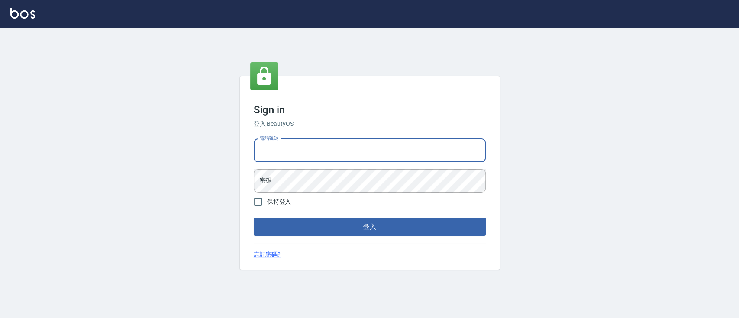
click at [292, 159] on input "電話號碼" at bounding box center [370, 150] width 232 height 23
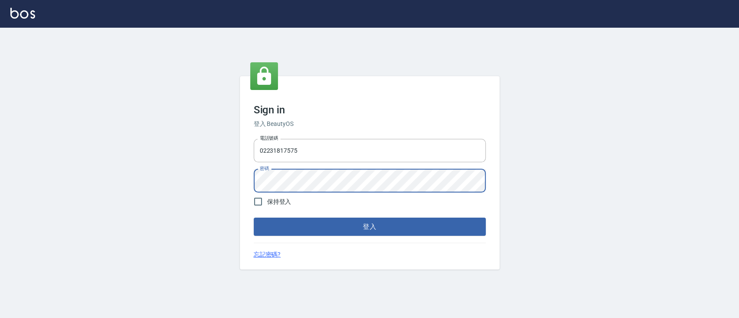
click at [254, 218] on button "登入" at bounding box center [370, 227] width 232 height 18
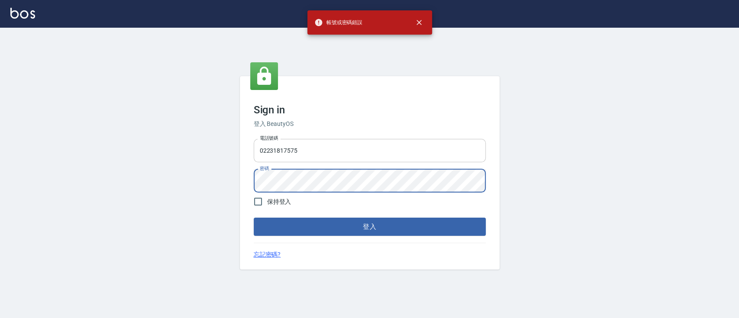
click at [390, 140] on input "02231817575" at bounding box center [370, 150] width 232 height 23
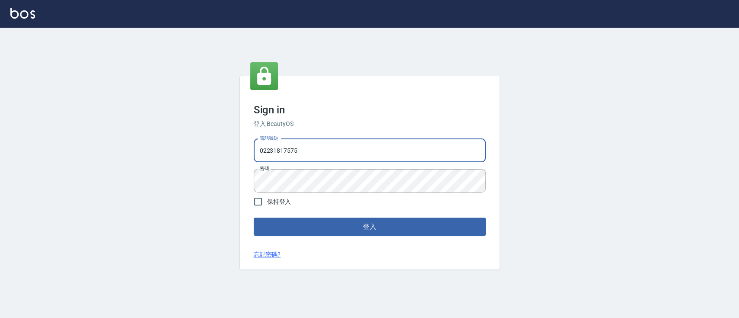
click at [397, 148] on input "02231817575" at bounding box center [370, 150] width 232 height 23
type input "0223817575"
click at [254, 218] on button "登入" at bounding box center [370, 227] width 232 height 18
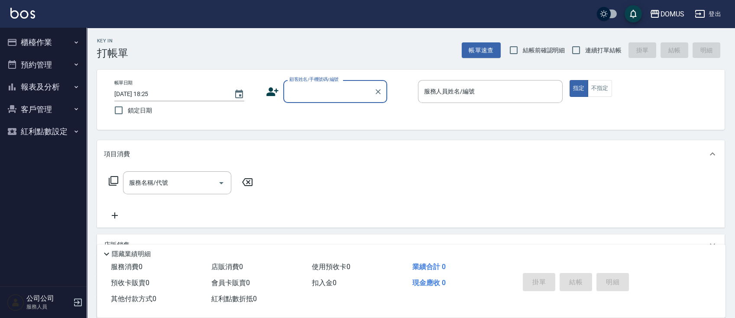
click at [41, 38] on button "櫃檯作業" at bounding box center [43, 42] width 80 height 23
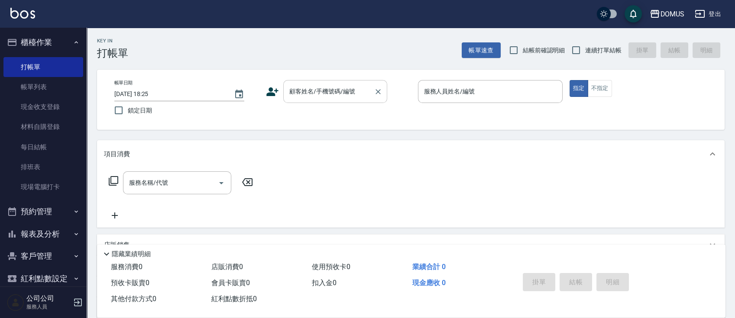
drag, startPoint x: 305, startPoint y: 92, endPoint x: 301, endPoint y: 86, distance: 7.5
click at [302, 91] on input "顧客姓名/手機號碼/編號" at bounding box center [328, 91] width 83 height 15
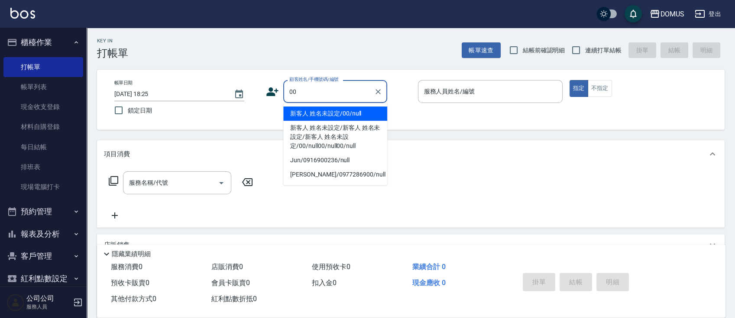
type input "新客人 姓名未設定/00/null"
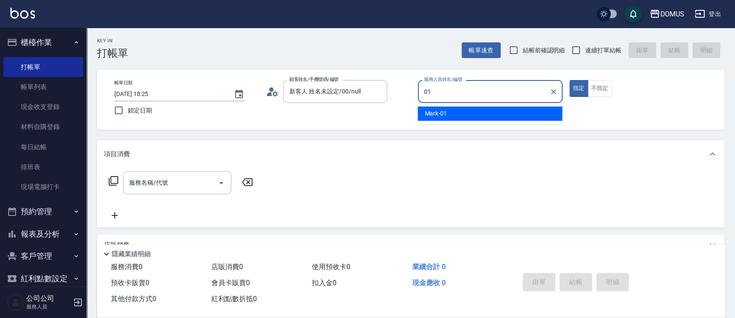
type input "Mark-01"
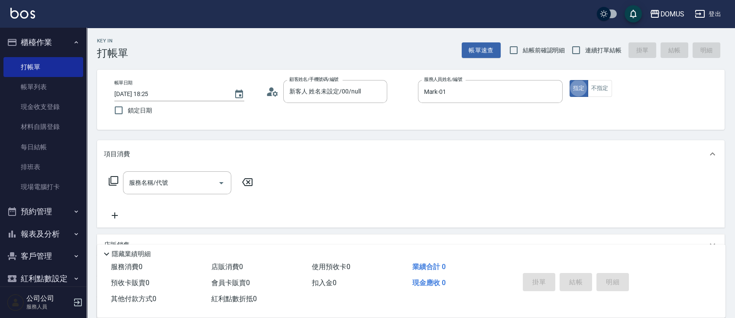
type button "true"
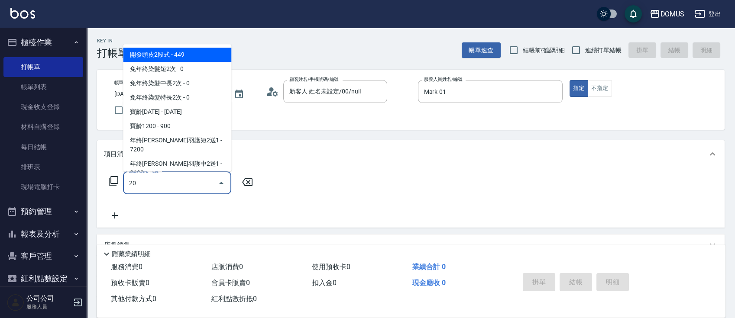
type input "201"
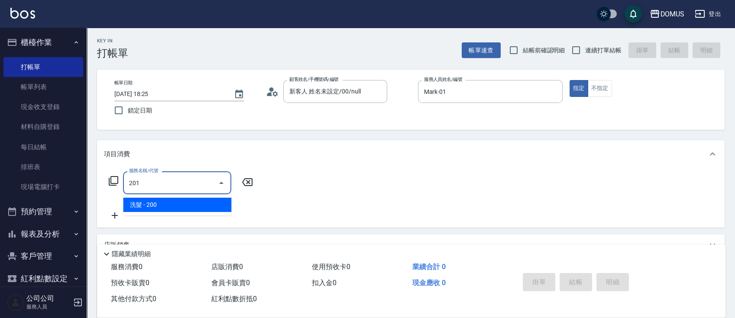
type input "20"
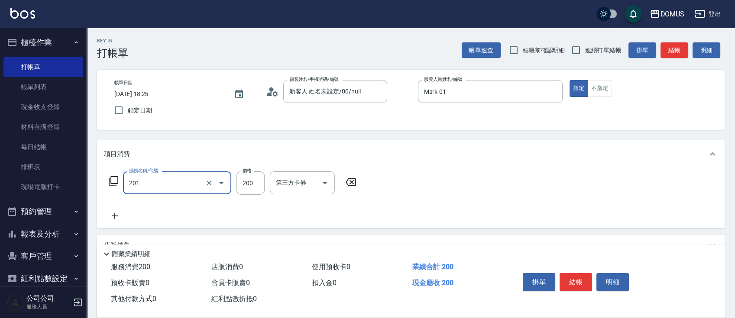
type input "洗髮(201)"
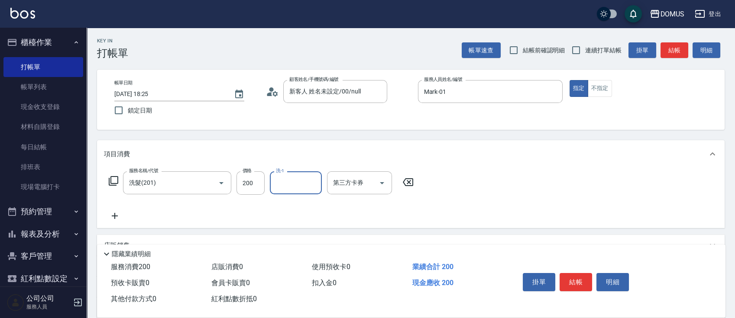
click at [276, 172] on label "洗-1" at bounding box center [280, 171] width 8 height 6
click at [276, 175] on input "洗-1" at bounding box center [296, 182] width 44 height 15
click at [282, 184] on input "洗-1" at bounding box center [296, 182] width 44 height 15
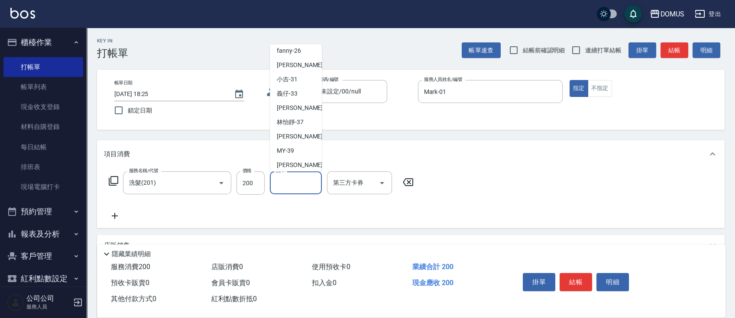
scroll to position [94, 0]
click at [300, 168] on ul "Mark -01 GIGI -02 [PERSON_NAME] -08 [PERSON_NAME] -15 曾曾 -16 小宸 -20 fanny -26 […" at bounding box center [296, 107] width 52 height 127
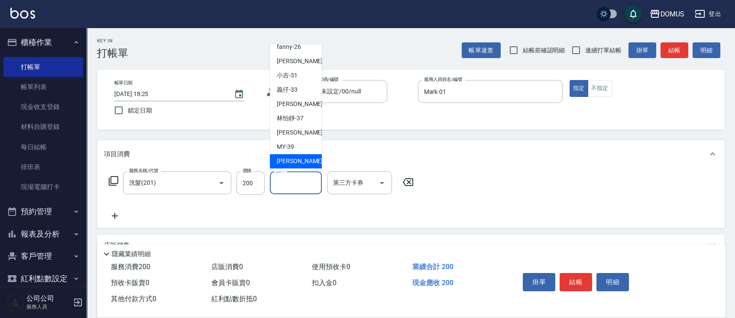
click at [300, 159] on span "[PERSON_NAME] -40" at bounding box center [304, 161] width 55 height 9
type input "[PERSON_NAME]-40"
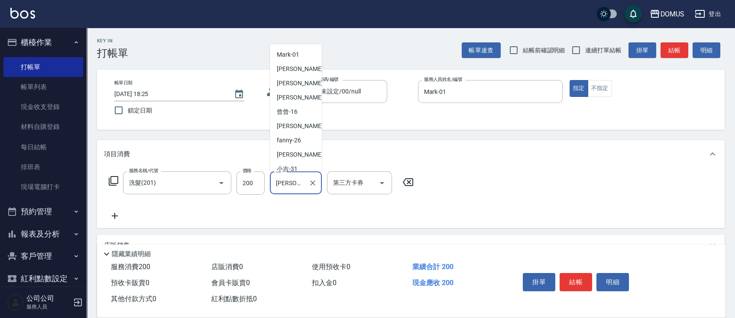
click at [304, 182] on input "[PERSON_NAME]-40" at bounding box center [289, 182] width 31 height 15
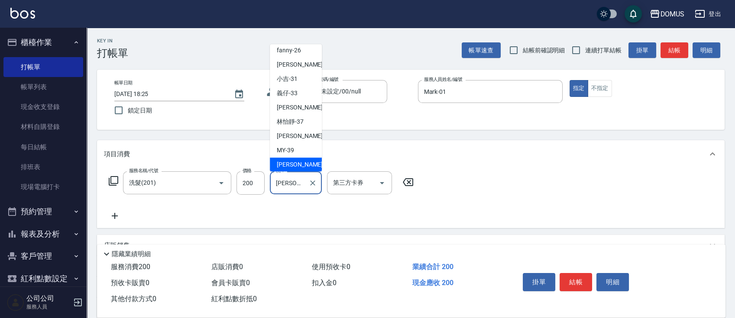
click at [304, 182] on input "[PERSON_NAME]-40" at bounding box center [289, 182] width 31 height 15
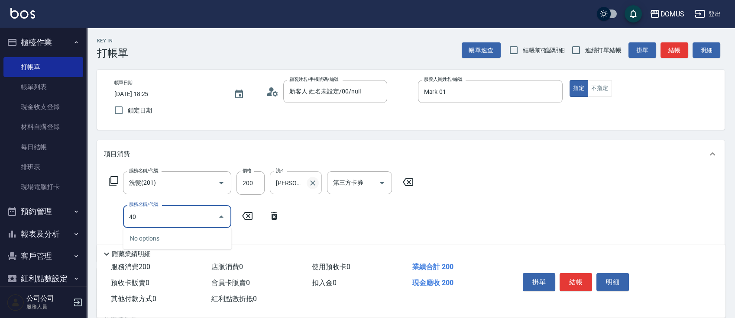
type input "401"
type input "40"
type input "剪髮(401)"
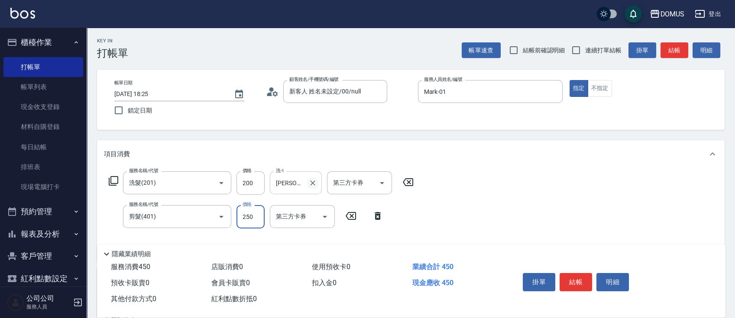
type input "20"
type input "60"
type input "80"
type input "600"
click at [590, 49] on span "連續打單結帳" at bounding box center [603, 50] width 36 height 9
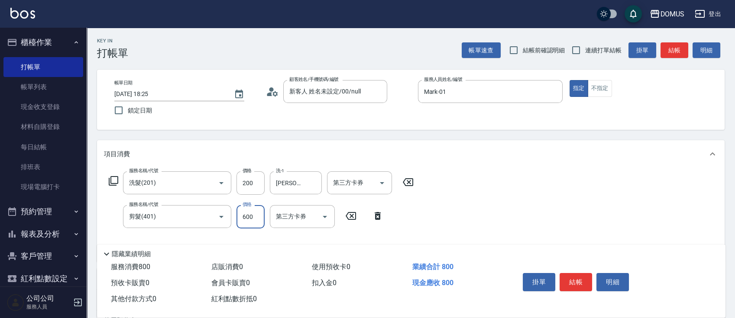
click at [585, 49] on input "連續打單結帳" at bounding box center [576, 50] width 18 height 18
checkbox input "true"
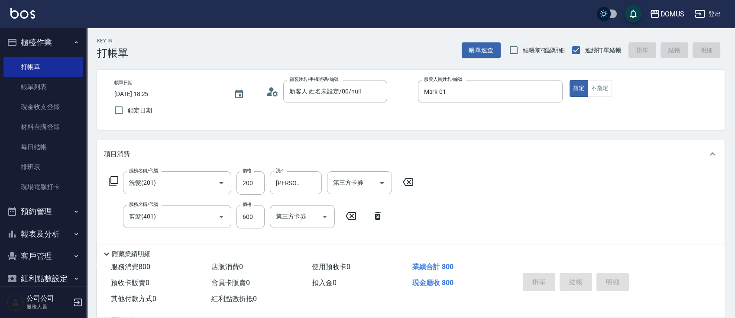
type input "0"
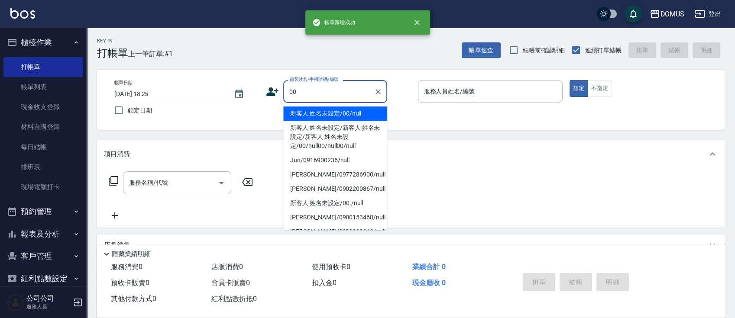
type input "新客人 姓名未設定/00/null"
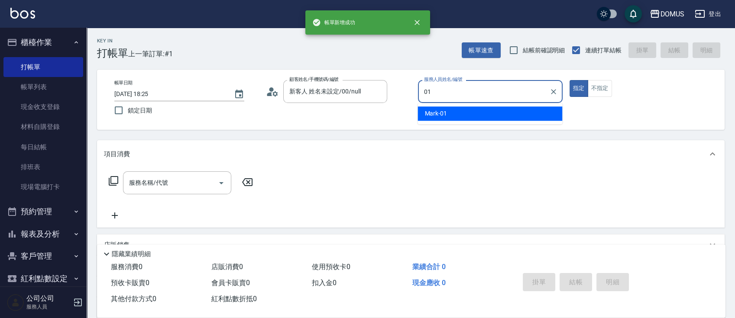
type input "Mark-01"
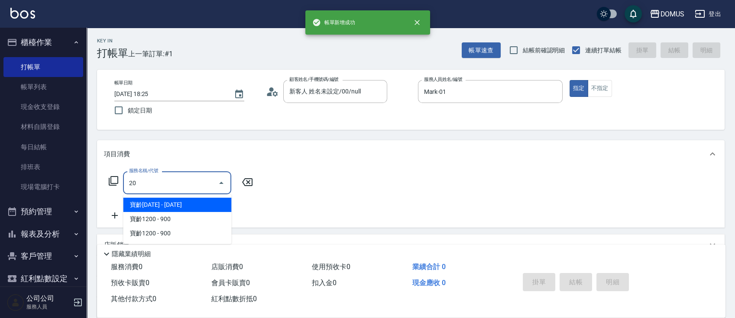
type input "201"
type input "20"
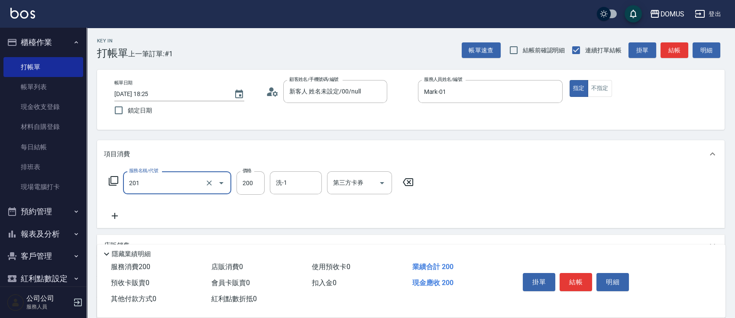
type input "洗髮(201)"
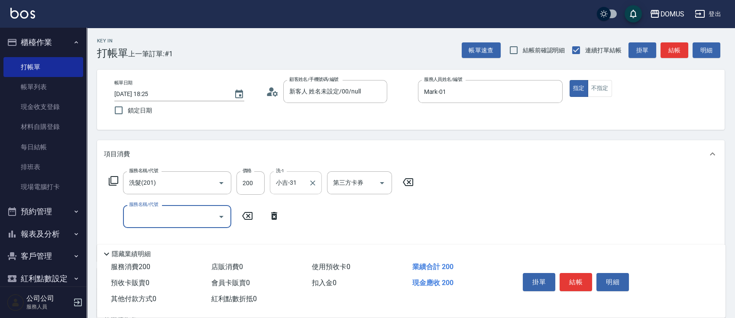
click at [299, 185] on input "小吉-31" at bounding box center [289, 182] width 31 height 15
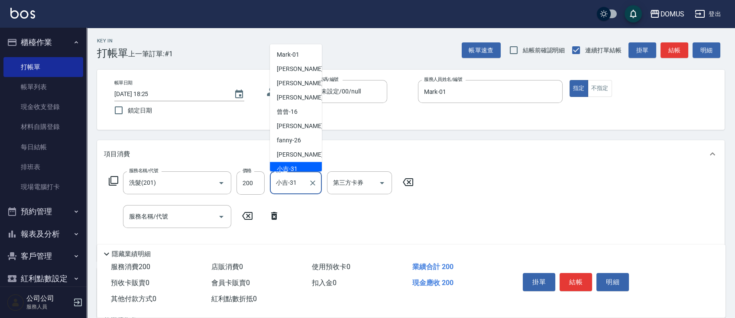
scroll to position [4, 0]
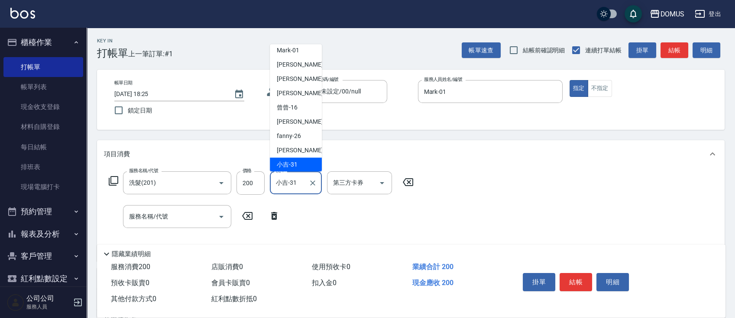
click at [299, 185] on input "小吉-31" at bounding box center [289, 182] width 31 height 15
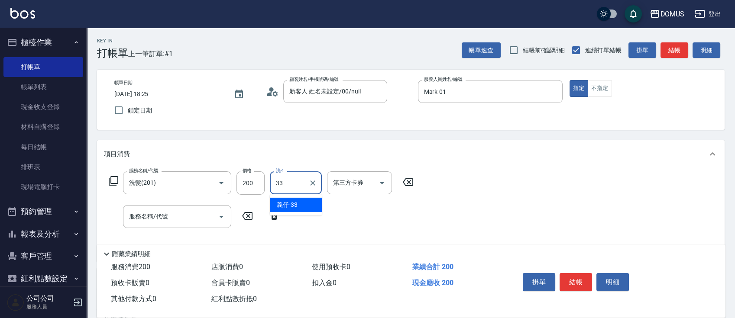
type input "義仔-33"
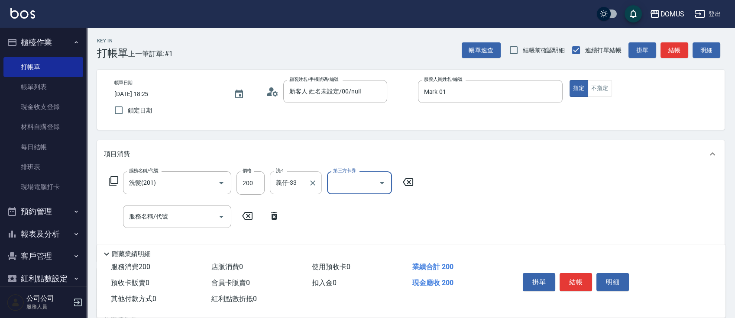
click at [311, 173] on div at bounding box center [312, 183] width 11 height 23
click at [298, 184] on input "義仔-33" at bounding box center [289, 182] width 31 height 15
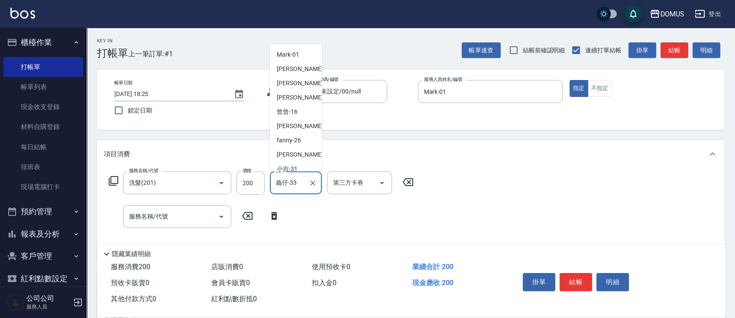
scroll to position [19, 0]
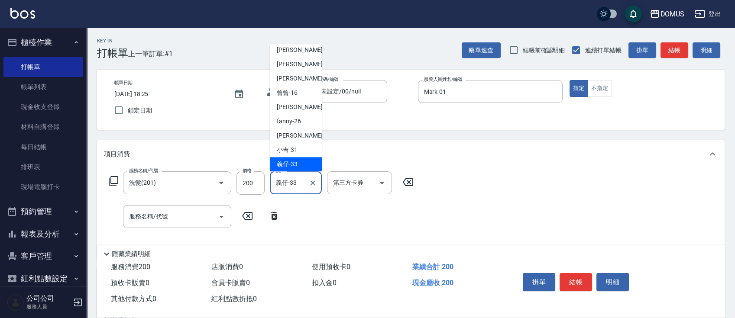
click at [298, 184] on input "義仔-33" at bounding box center [289, 182] width 31 height 15
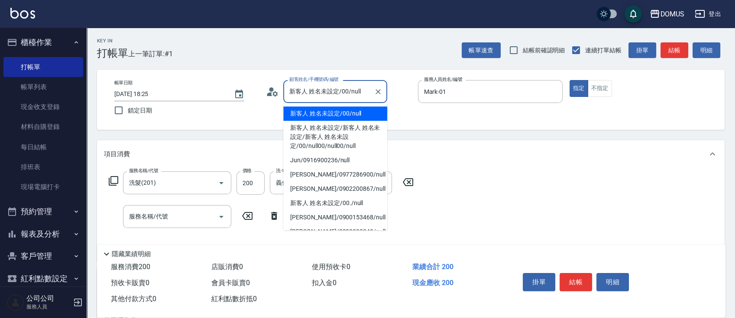
drag, startPoint x: 322, startPoint y: 95, endPoint x: 323, endPoint y: 120, distance: 24.3
click at [323, 120] on body "DOMUS 登出 櫃檯作業 打帳單 帳單列表 現金收支登錄 材料自購登錄 每日結帳 排班表 現場電腦打卡 預約管理 預約管理 單日預約紀錄 單週預約紀錄 報表…" at bounding box center [367, 237] width 735 height 475
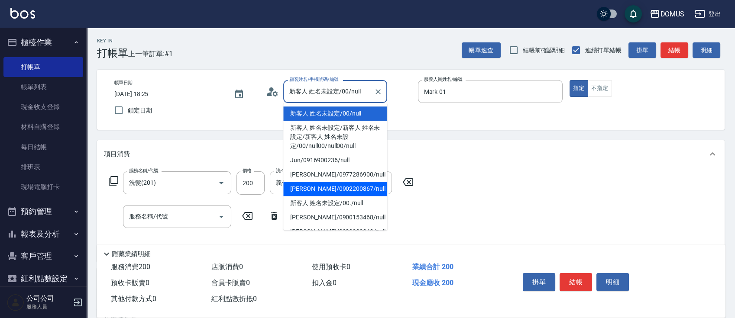
click at [281, 186] on input "義仔-33" at bounding box center [289, 182] width 31 height 15
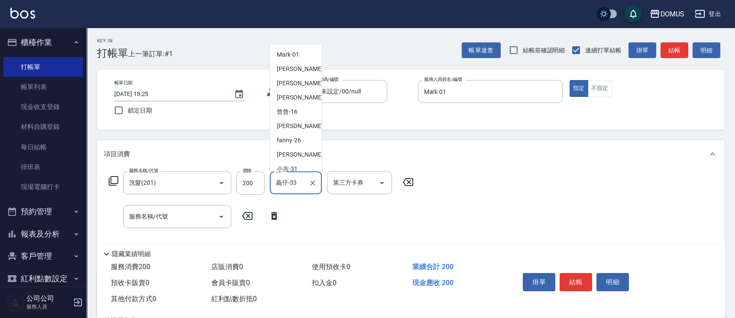
click at [281, 186] on input "義仔-33" at bounding box center [289, 182] width 31 height 15
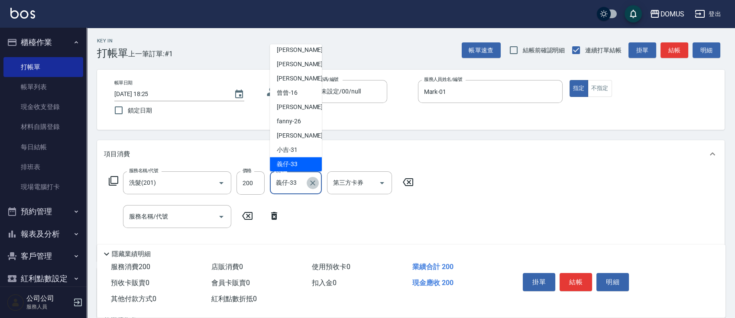
click at [308, 182] on icon "Clear" at bounding box center [312, 183] width 9 height 9
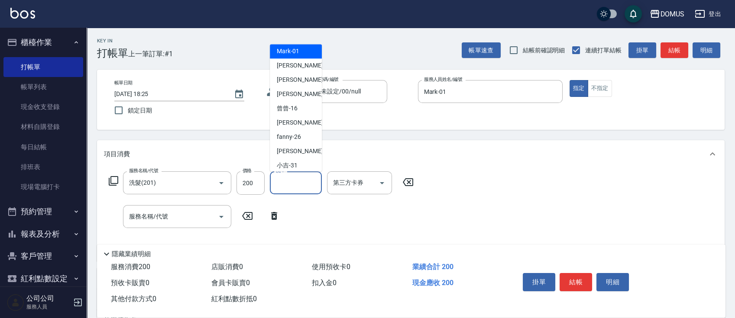
click at [303, 189] on input "洗-1" at bounding box center [296, 182] width 44 height 15
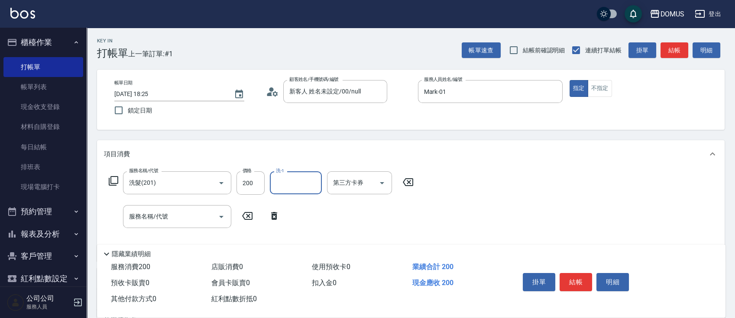
click at [304, 189] on input "洗-1" at bounding box center [296, 182] width 44 height 15
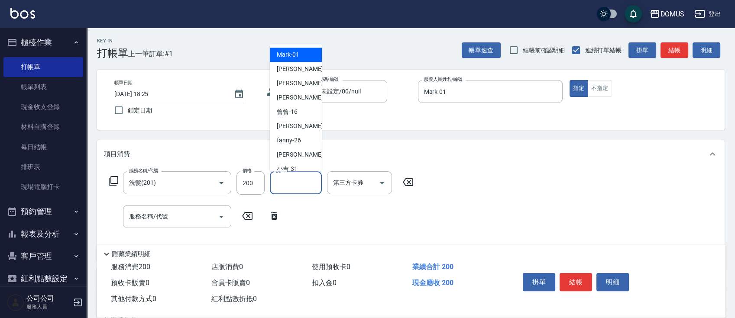
click at [304, 189] on input "洗-1" at bounding box center [296, 182] width 44 height 15
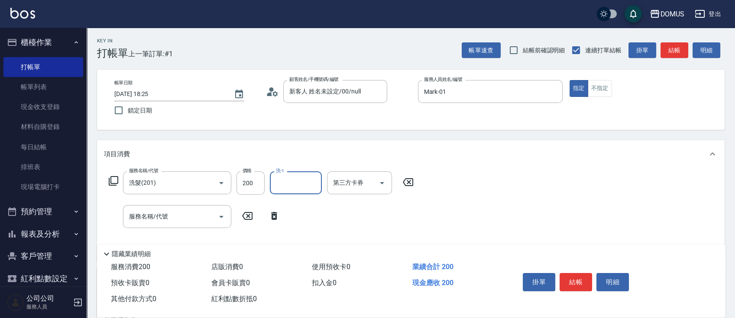
click at [305, 185] on input "洗-1" at bounding box center [296, 182] width 44 height 15
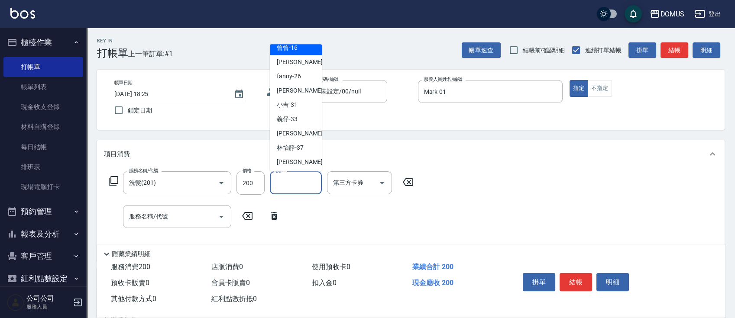
scroll to position [74, 0]
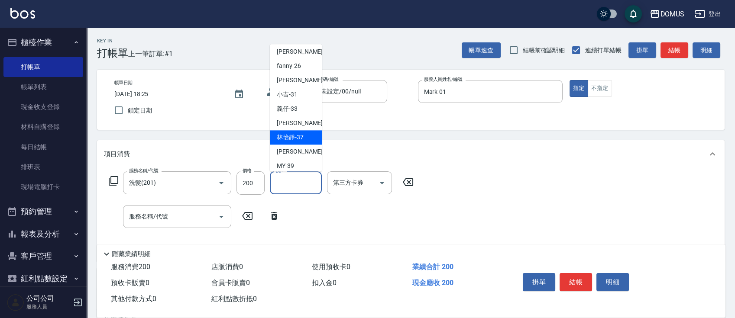
click at [308, 139] on div "林怡靜 -37" at bounding box center [296, 137] width 52 height 14
type input "林怡靜-37"
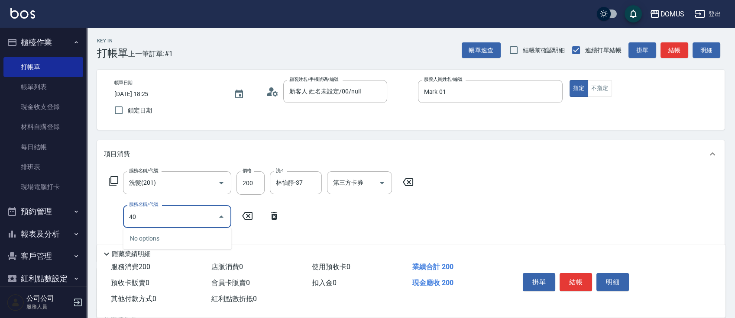
type input "401"
type input "40"
type input "剪髮(401)"
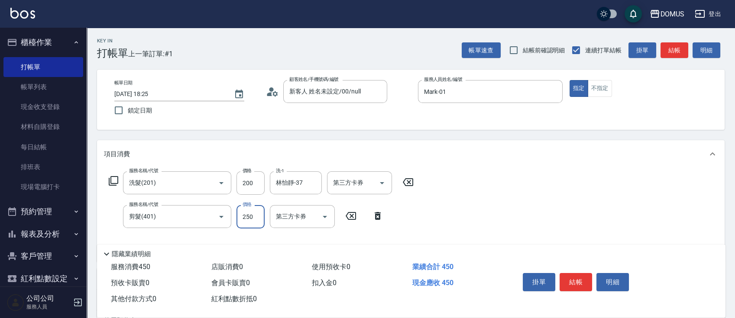
type input "20"
type input "60"
type input "80"
type input "600"
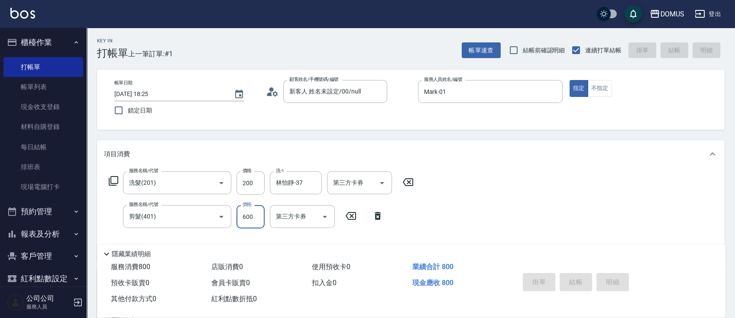
type input "[DATE] 18:26"
type input "0"
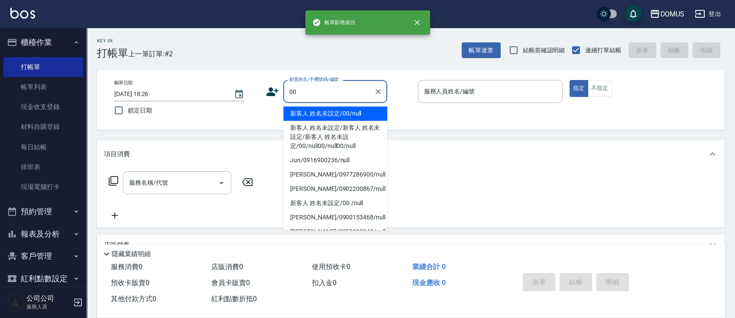
type input "新客人 姓名未設定/00/null"
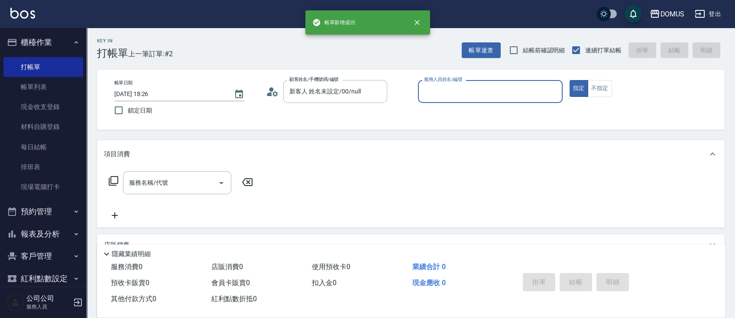
click at [570, 80] on button "指定" at bounding box center [579, 88] width 19 height 17
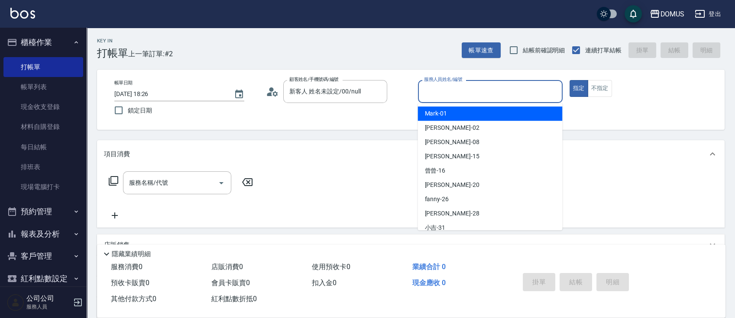
click at [474, 84] on input "服務人員姓名/編號" at bounding box center [490, 91] width 137 height 15
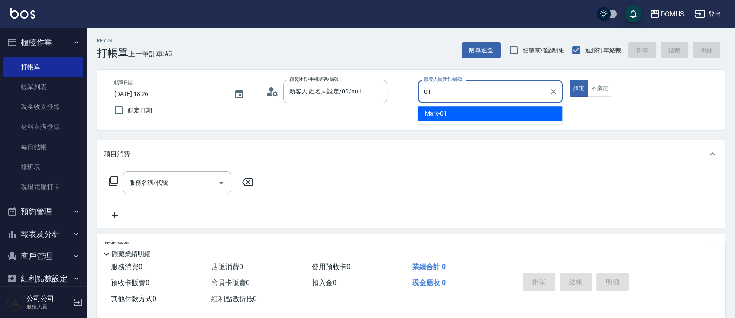
type input "Mark-01"
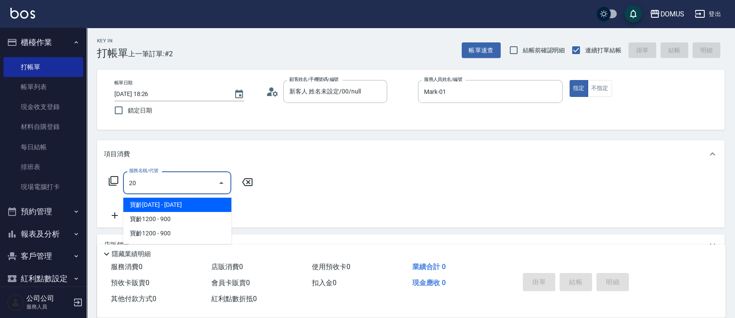
type input "201"
type input "20"
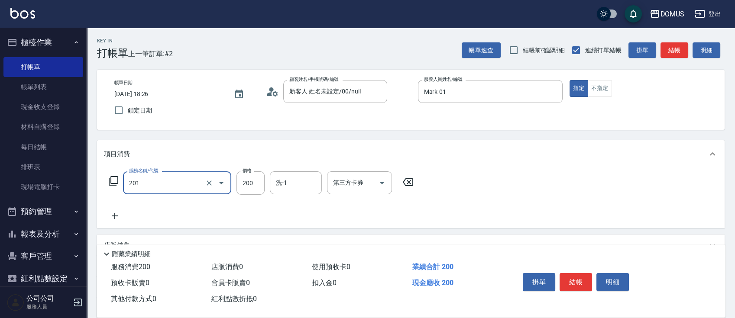
type input "洗髮(201)"
click at [302, 184] on input "洗-1" at bounding box center [296, 182] width 44 height 15
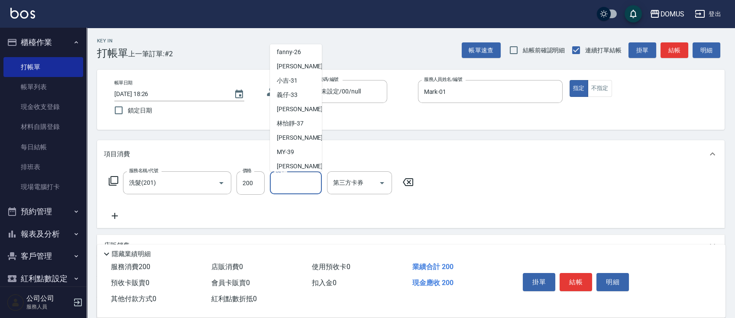
scroll to position [94, 0]
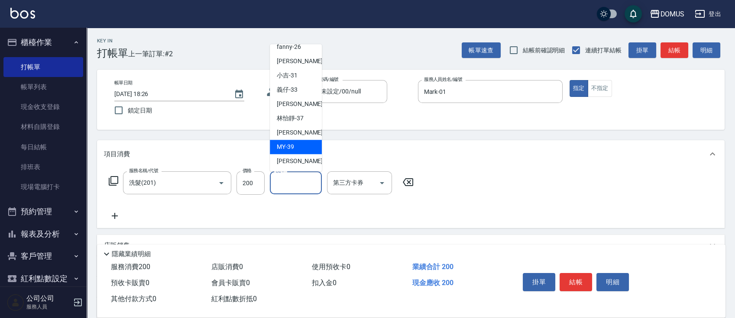
click at [301, 152] on div "MY -39" at bounding box center [296, 147] width 52 height 14
type input "MY-39"
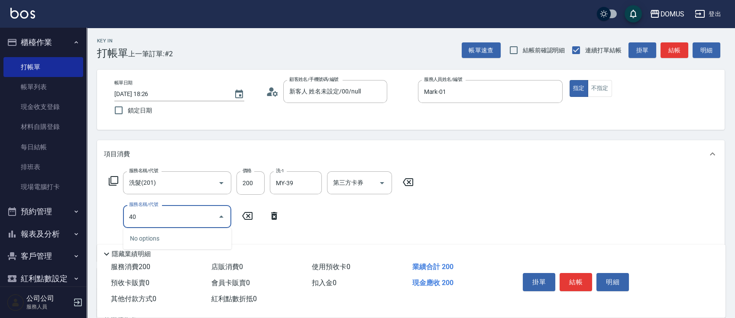
type input "401"
type input "40"
type input "剪髮(401)"
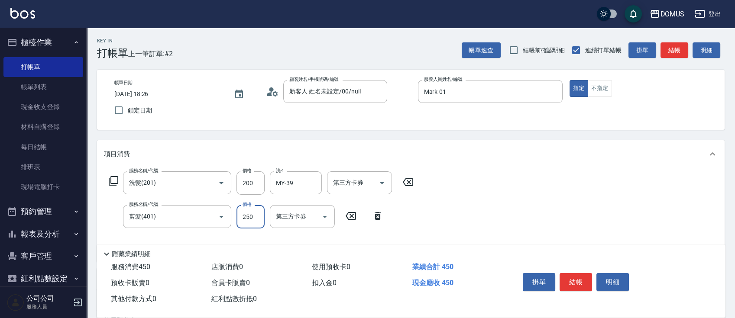
type input "20"
type input "60"
type input "80"
type input "600"
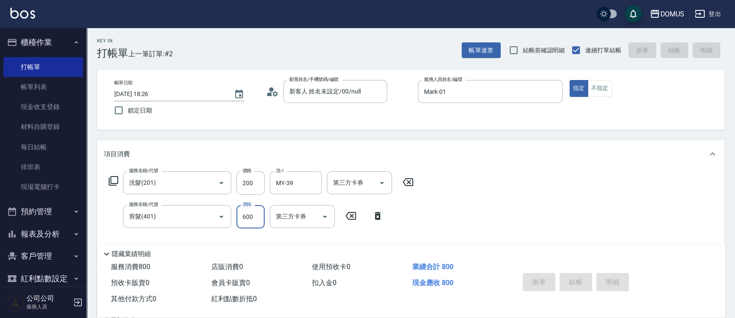
type input "0"
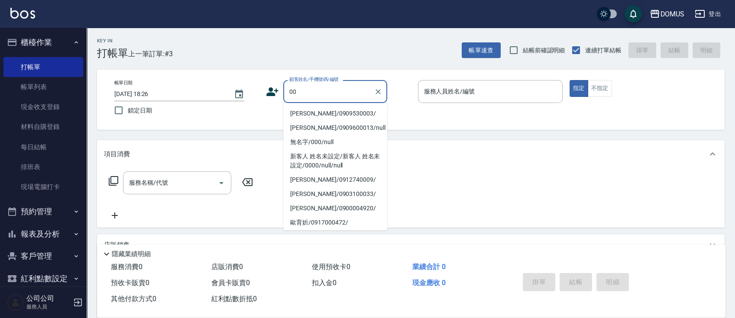
type input "[PERSON_NAME]/0909530003/"
type input "Mark-01"
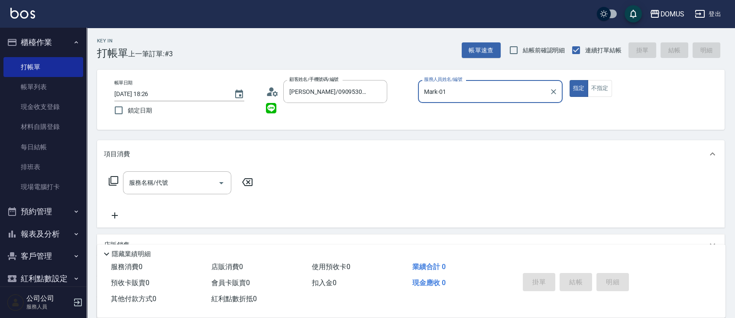
type input "新客人 姓名未設定/00/null"
click at [570, 80] on button "指定" at bounding box center [579, 88] width 19 height 17
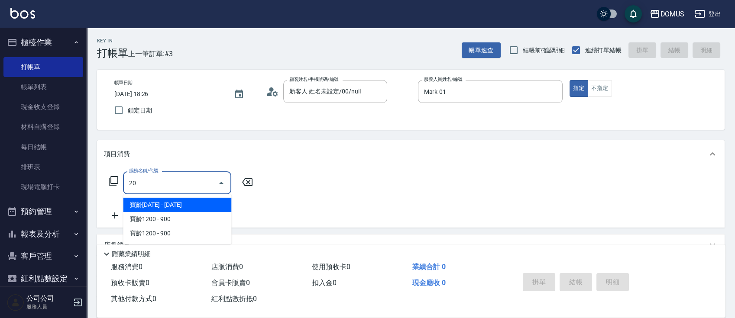
type input "201"
type input "20"
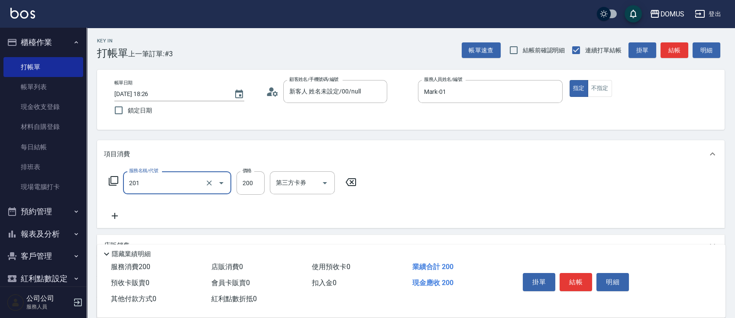
type input "洗髮(201)"
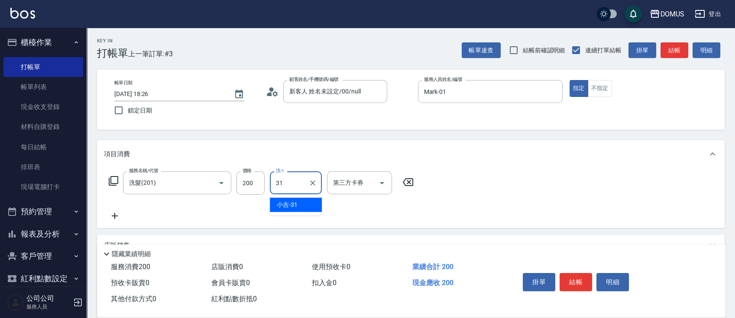
type input "3"
type input "義仔-33"
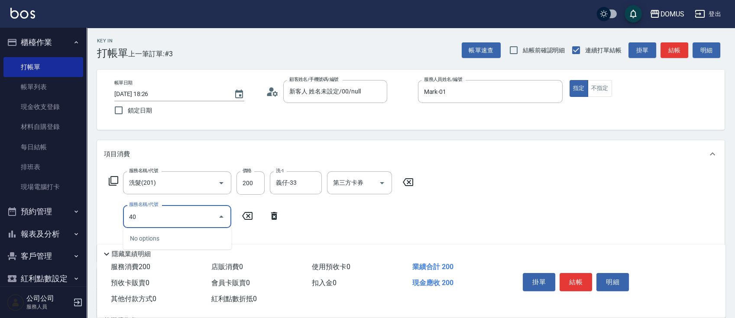
type input "401"
type input "40"
type input "剪髮(401)"
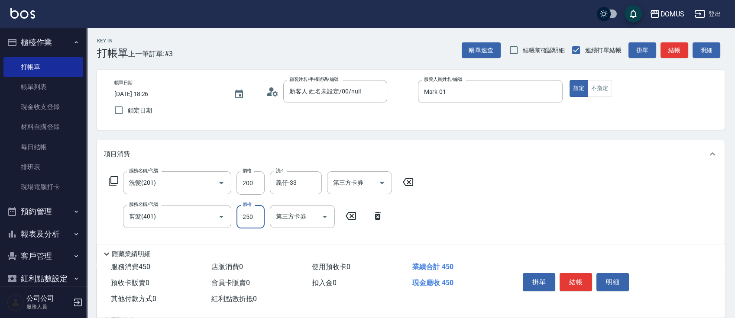
type input "20"
type input "60"
type input "80"
type input "600"
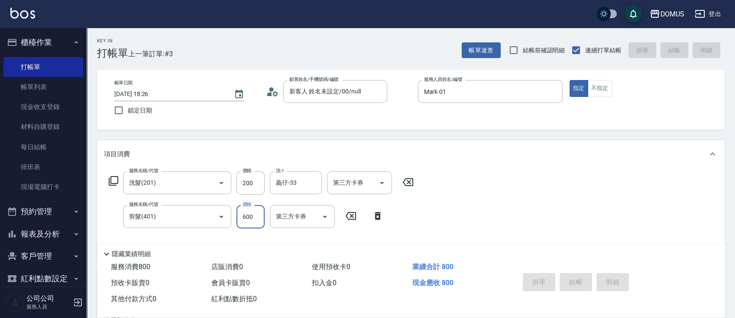
type input "[DATE] 18:27"
type input "0"
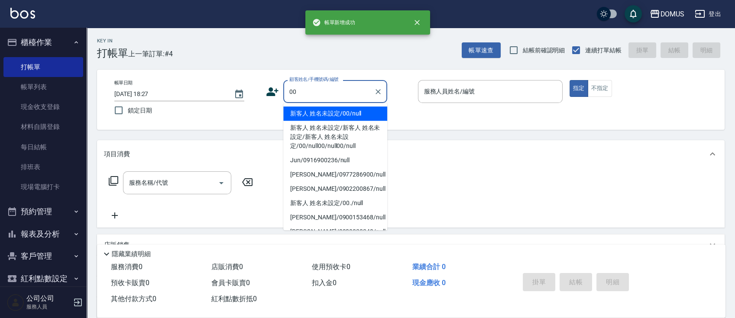
type input "新客人 姓名未設定/00/null"
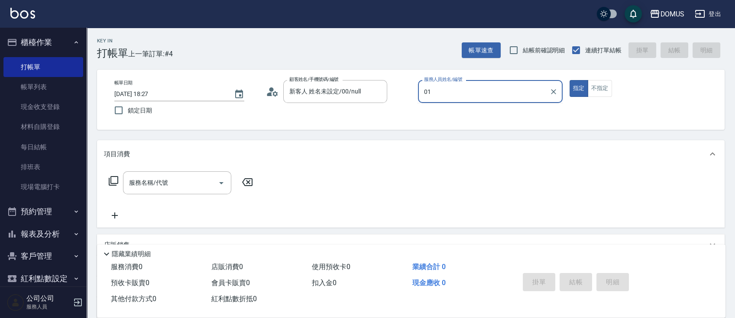
type input "Mark-01"
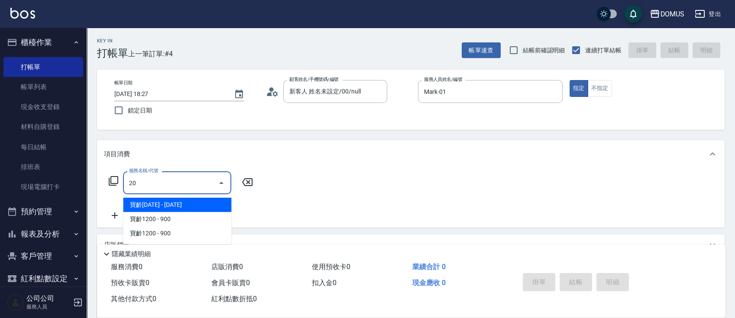
type input "201"
type input "20"
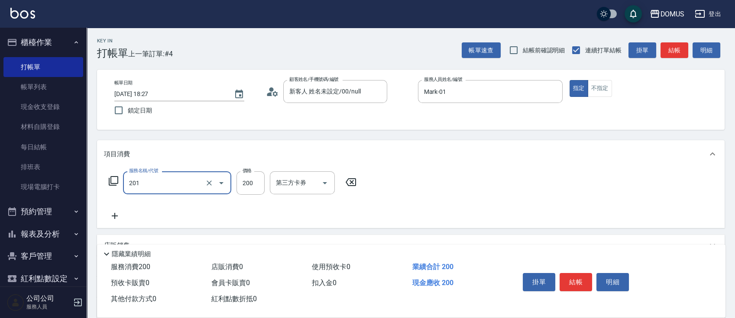
type input "洗髮(201)"
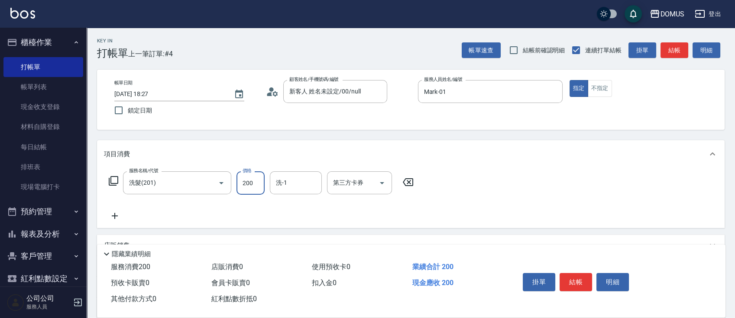
type input "0"
type input "30"
type input "300"
type input "[PERSON_NAME]-40"
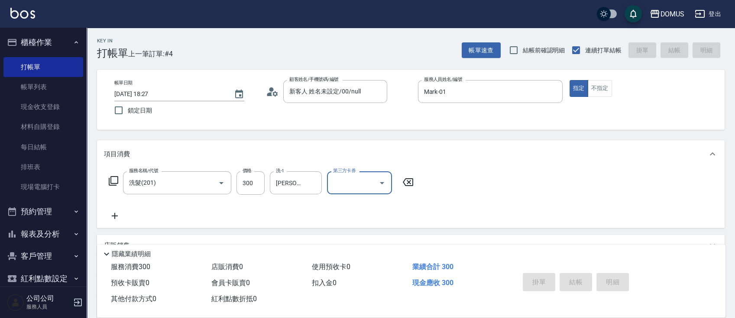
type input "0"
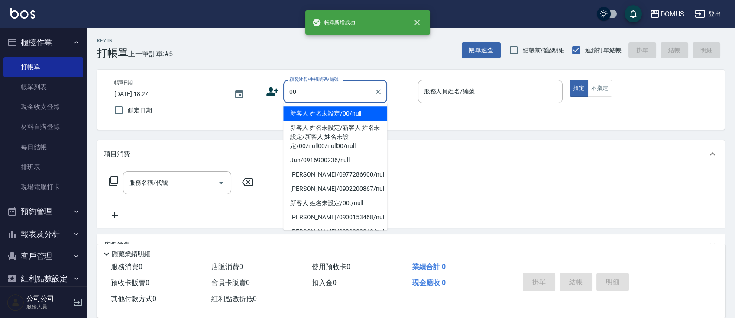
type input "新客人 姓名未設定/00/null"
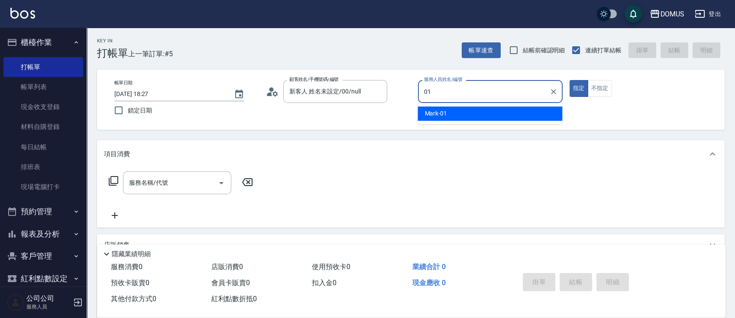
type input "Mark-01"
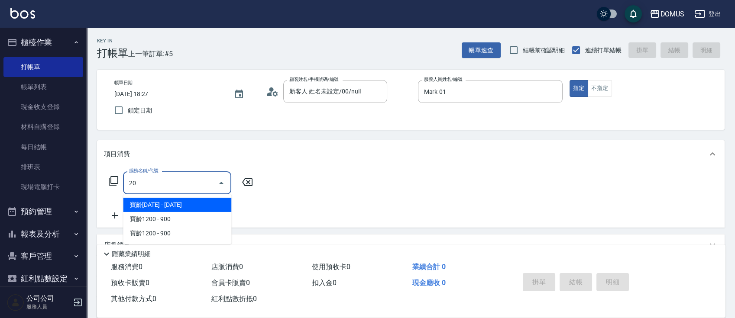
type input "201"
type input "20"
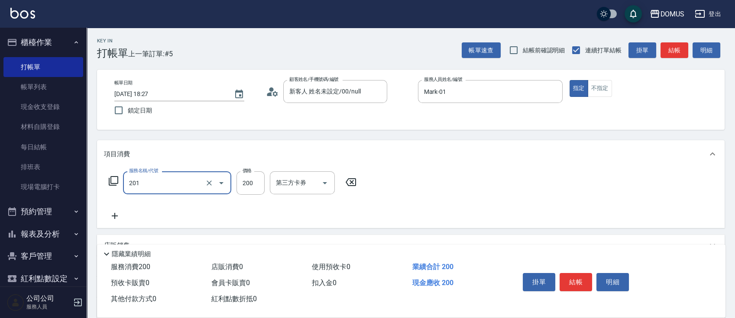
type input "洗髮(201)"
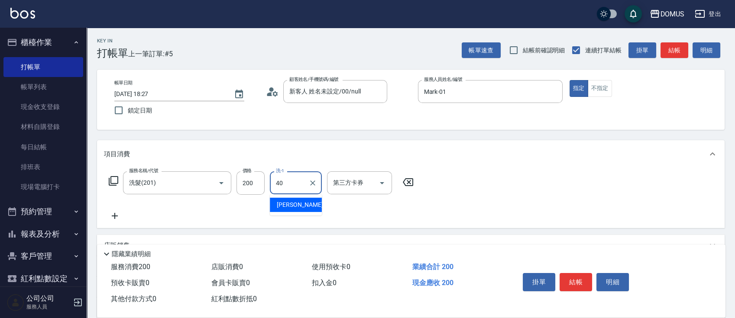
type input "[PERSON_NAME]-40"
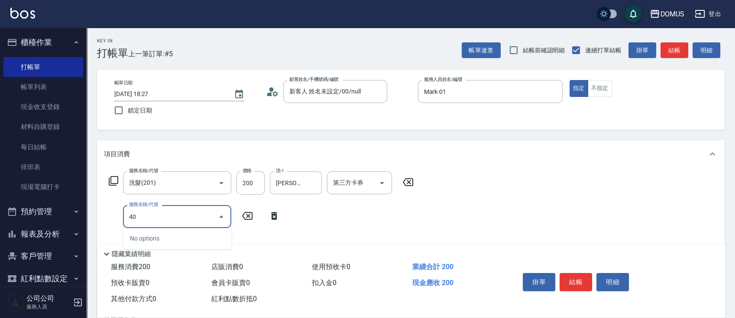
type input "401"
type input "40"
type input "剪髮(401)"
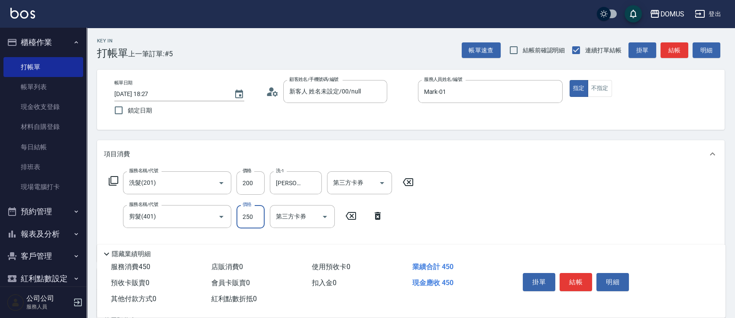
type input "20"
type input "60"
type input "80"
type input "600"
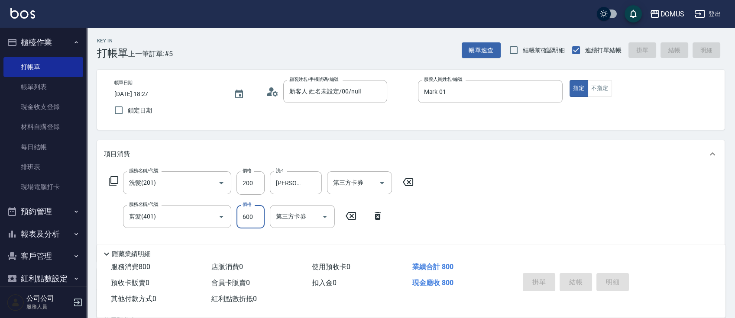
type input "0"
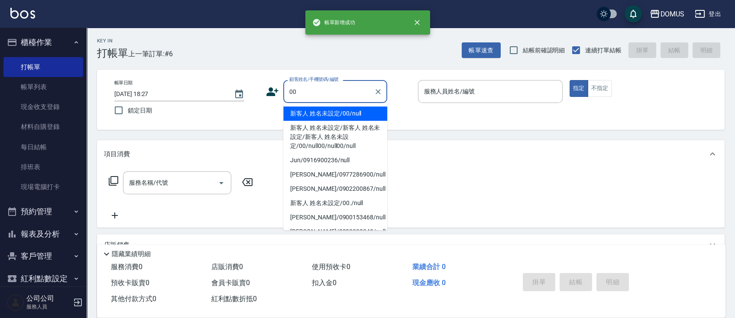
type input "新客人 姓名未設定/00/null"
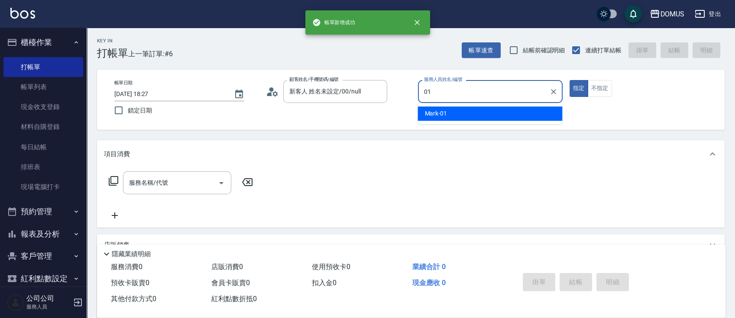
type input "Mark-01"
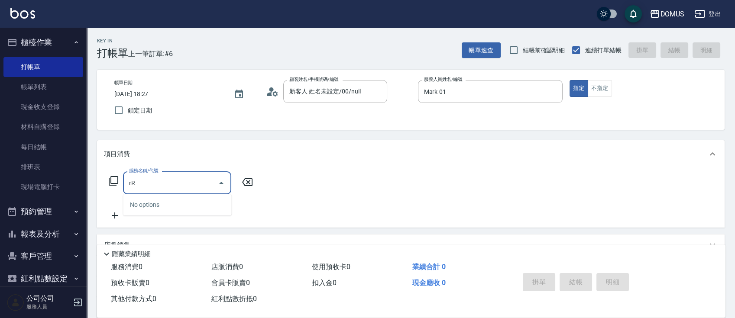
type input "r"
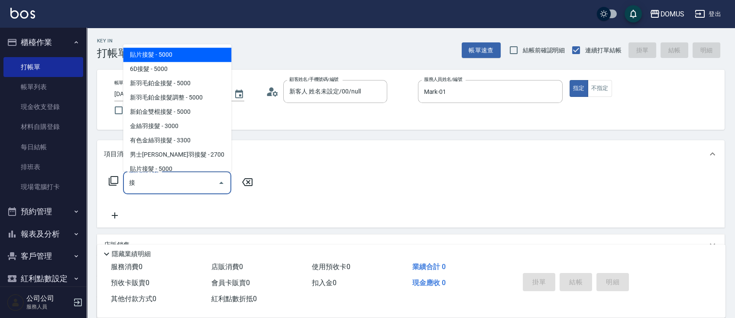
type input "貼片接髮(701)"
type input "500"
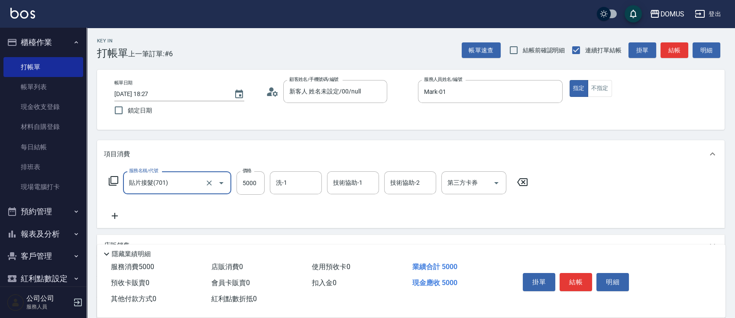
type input "貼片接髮(701)"
type input "0"
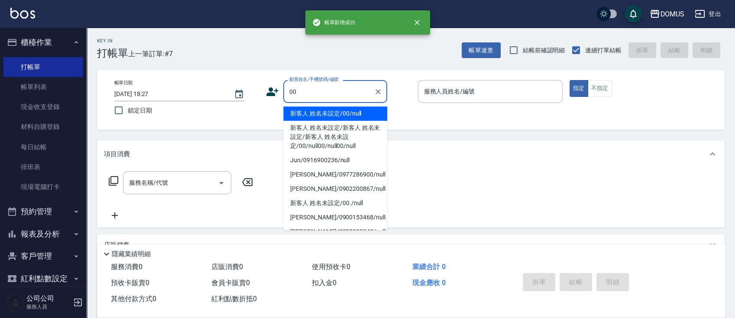
type input "新客人 姓名未設定/00/null"
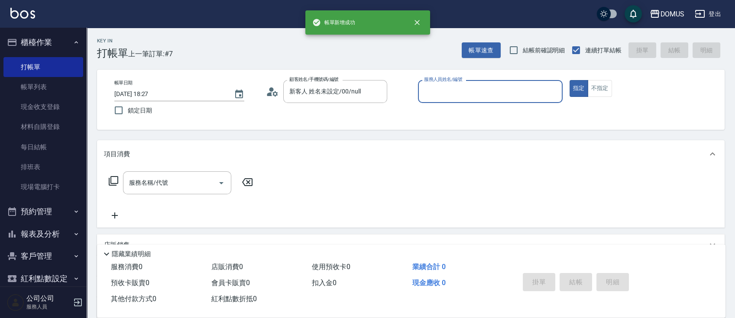
type input "0"
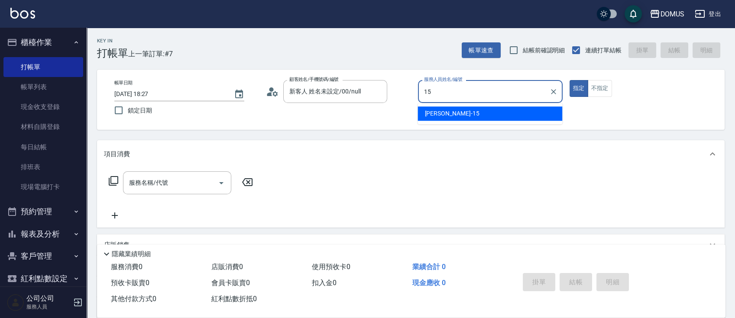
type input "[PERSON_NAME]-15"
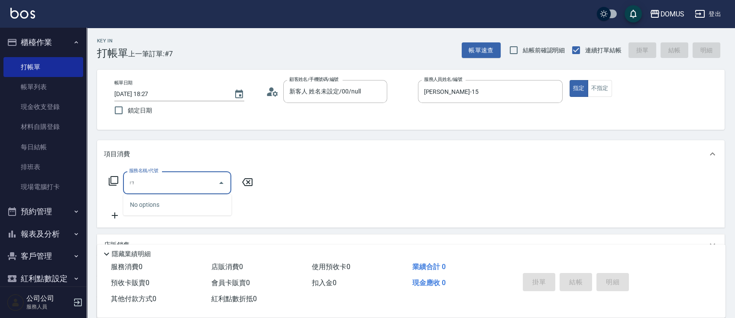
type input "ㄖ"
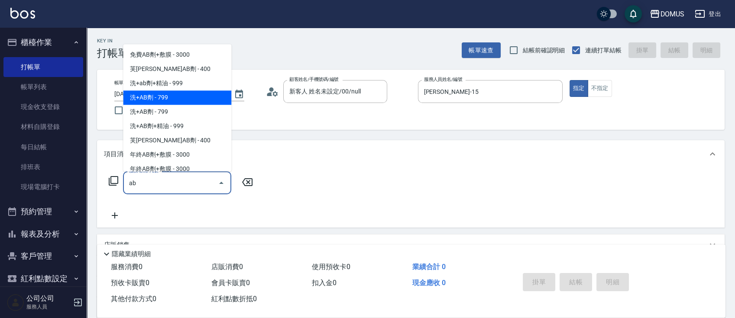
type input "洗+AB劑(924)"
type input "70"
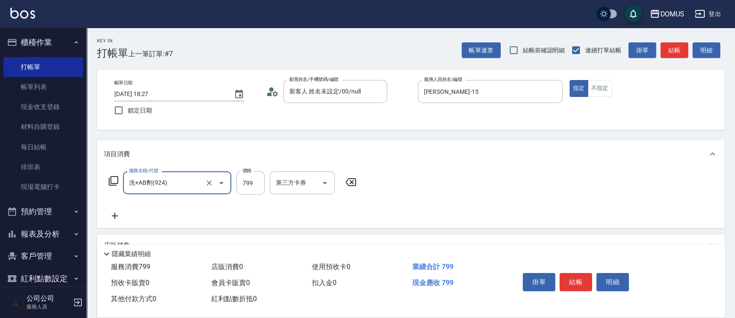
type input "洗+AB劑(924)"
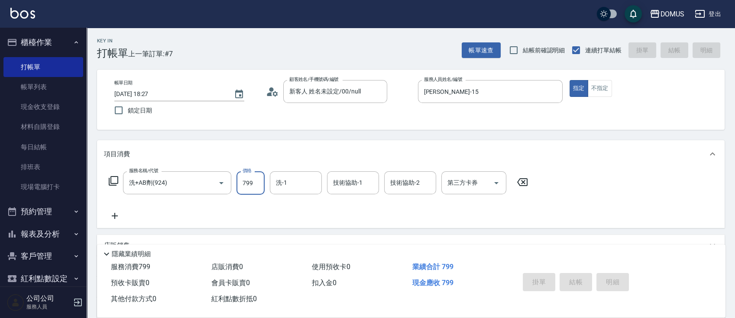
type input "0"
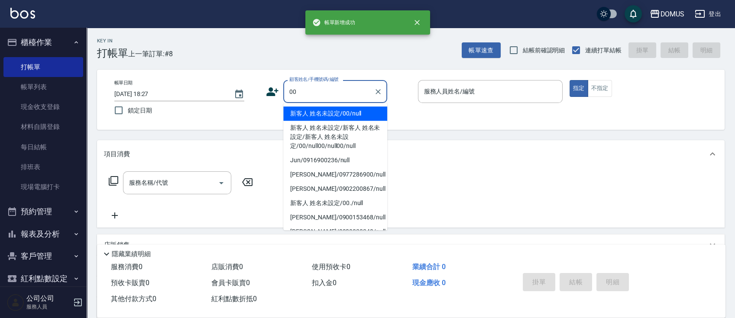
type input "新客人 姓名未設定/00/null"
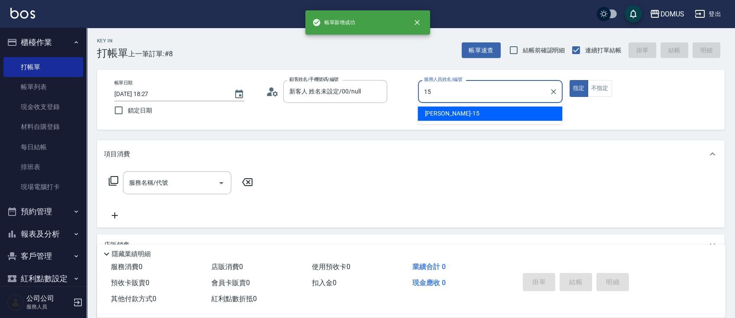
type input "[PERSON_NAME]-15"
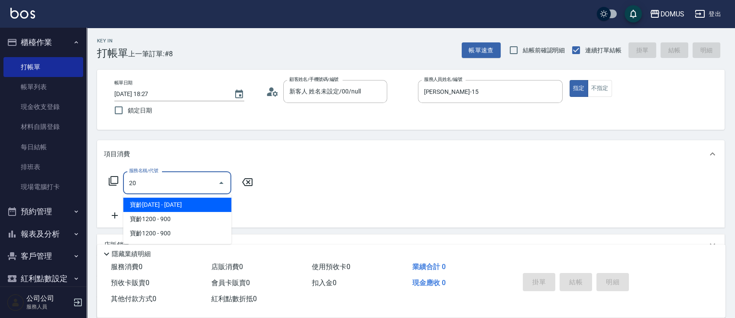
type input "201"
type input "20"
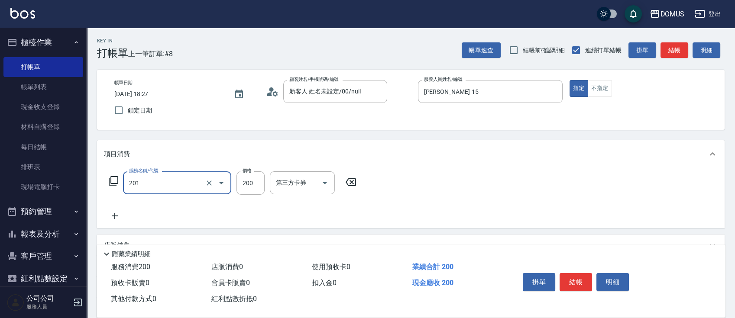
type input "洗髮(201)"
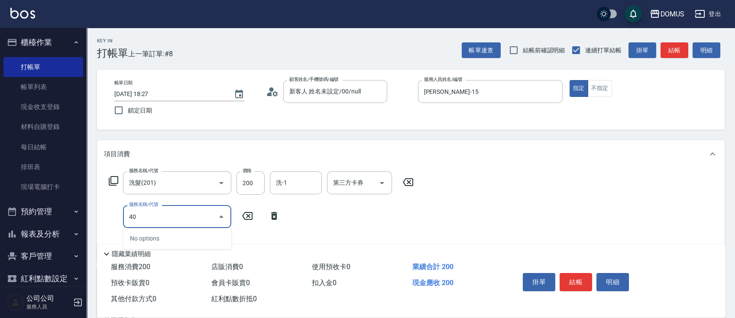
type input "401"
type input "40"
type input "剪髮(401)"
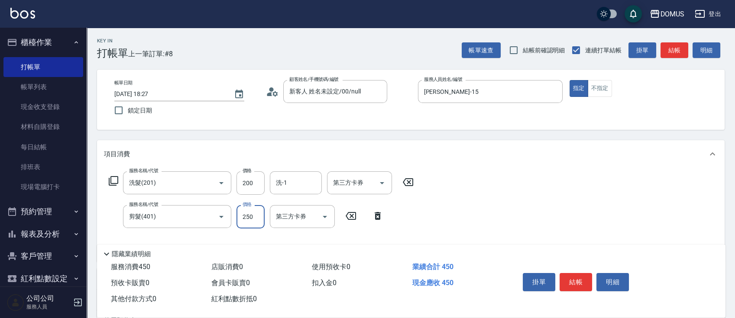
type input "20"
type input "40"
type input "60"
type input "400"
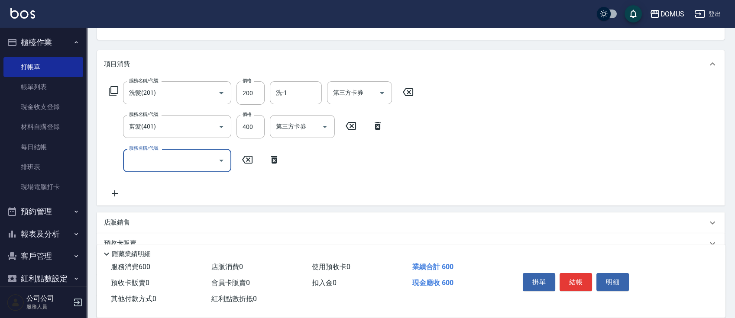
scroll to position [125, 0]
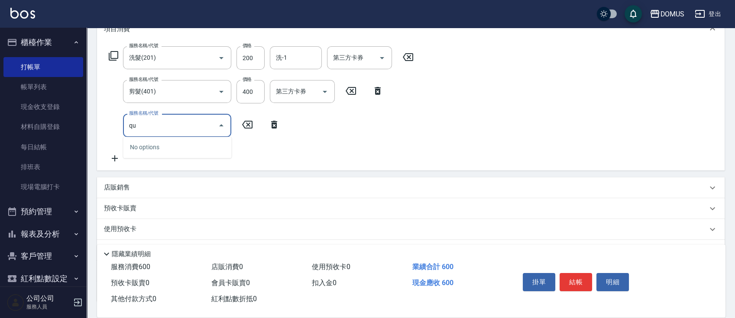
type input "q"
type input "漂"
type input "110"
type input "漂髮(502)"
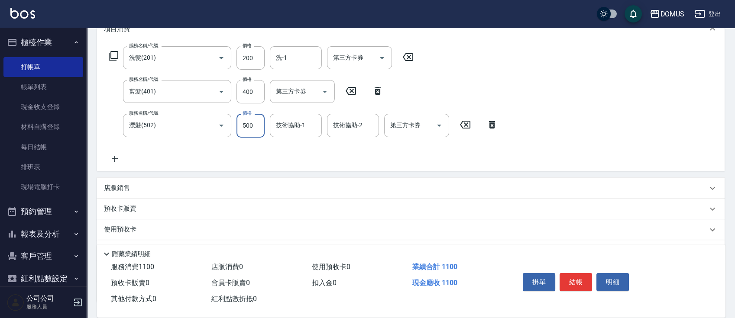
type input "60"
type input "0"
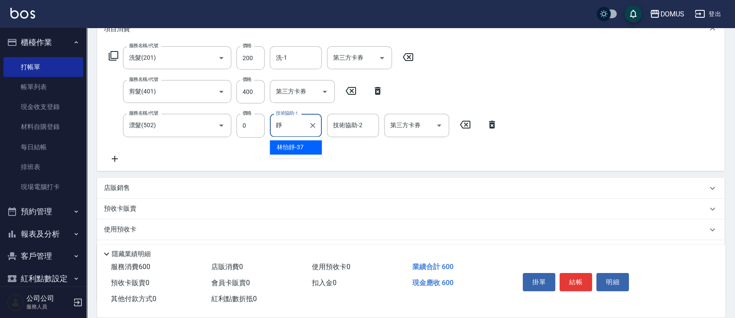
type input "林怡靜-37"
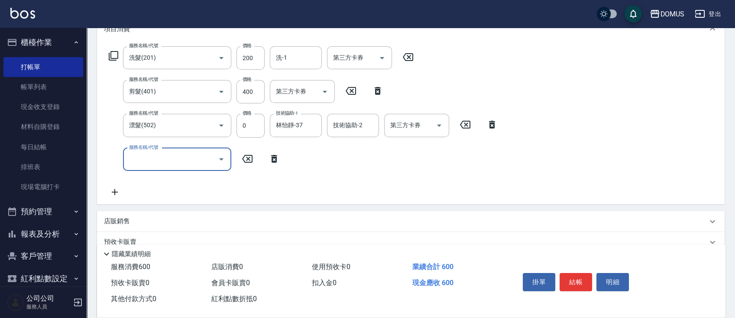
type input "2"
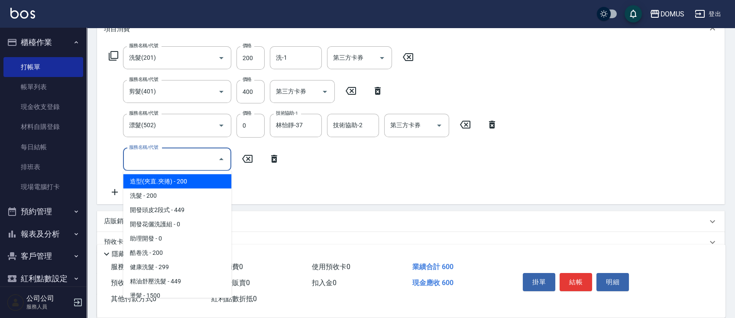
type input "3"
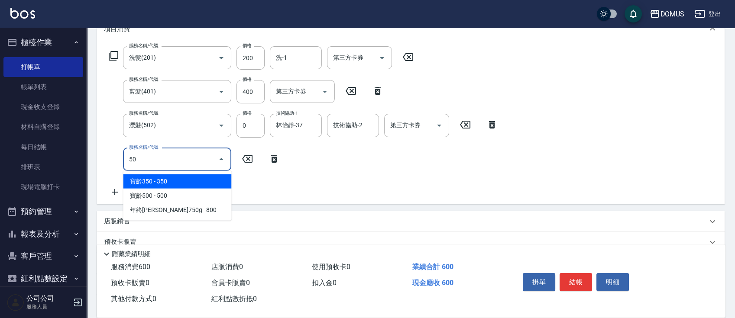
type input "501"
type input "160"
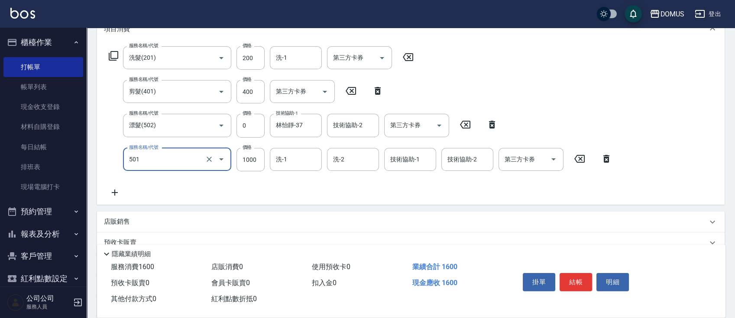
type input "染髮(501)"
type input "60"
type input "30"
type input "90"
type input "300"
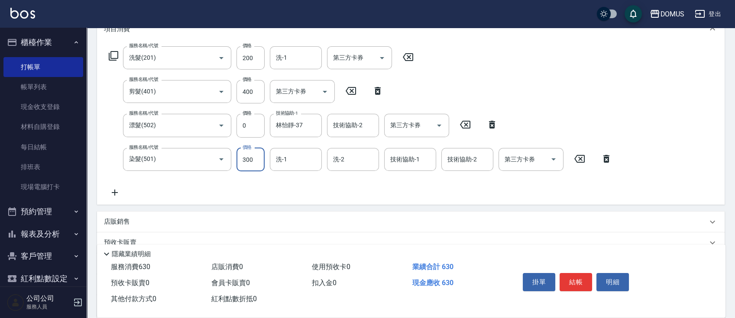
type input "360"
type input "3000"
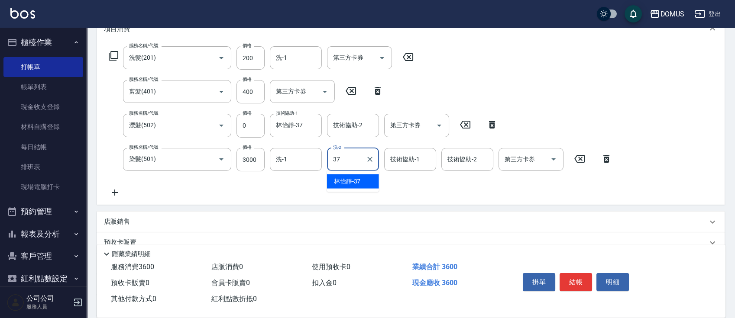
type input "林怡靜-37"
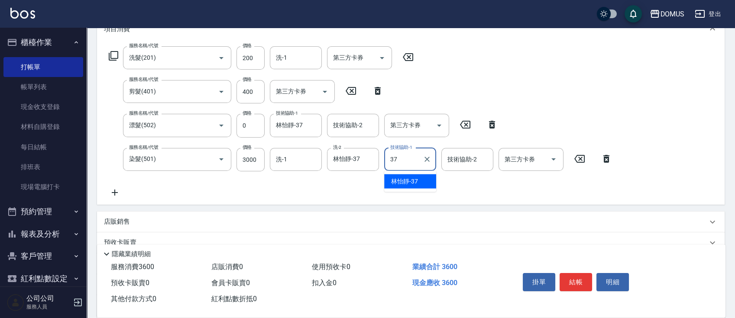
type input "林怡靜-37"
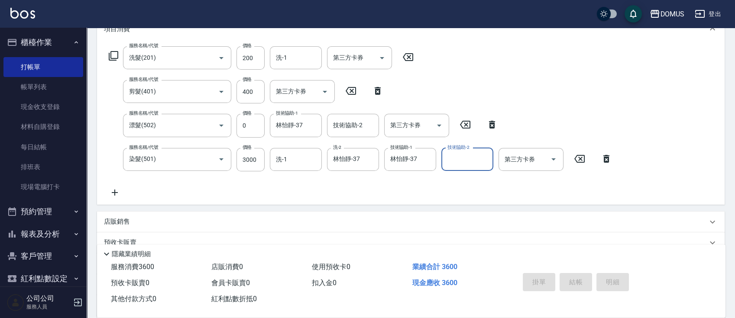
type input "[DATE] 18:28"
type input "0"
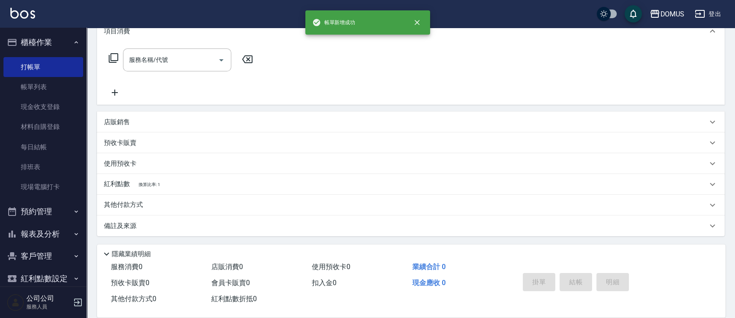
scroll to position [0, 0]
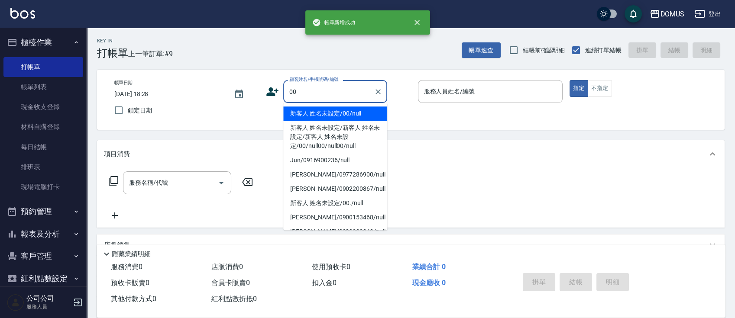
type input "新客人 姓名未設定/00/null"
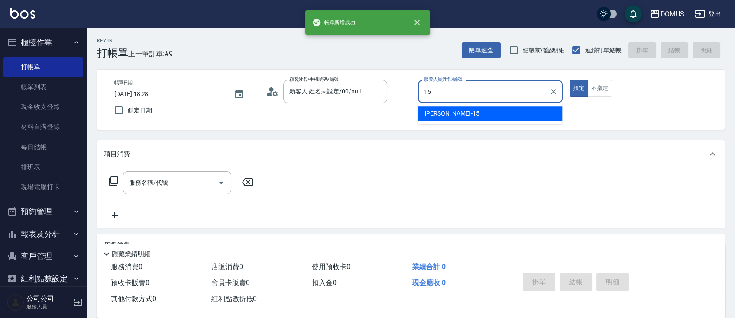
type input "[PERSON_NAME]-15"
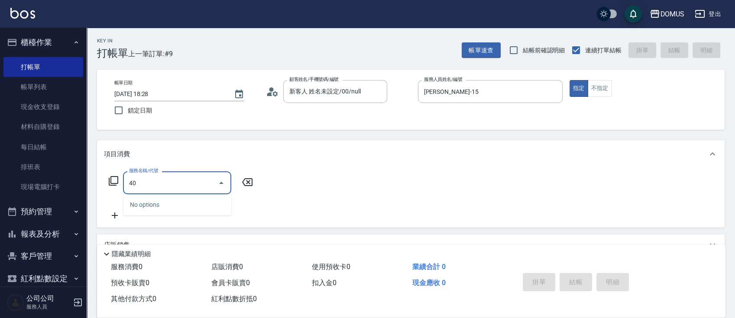
type input "401"
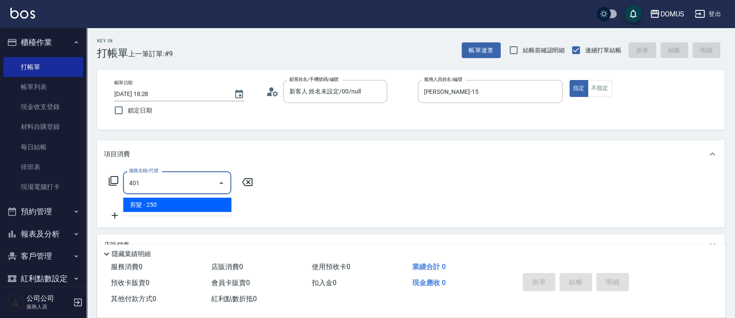
type input "20"
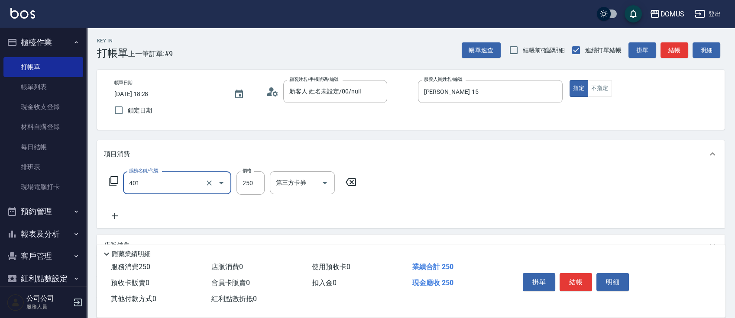
type input "剪髮(401)"
type input "0"
type input "30"
type input "300"
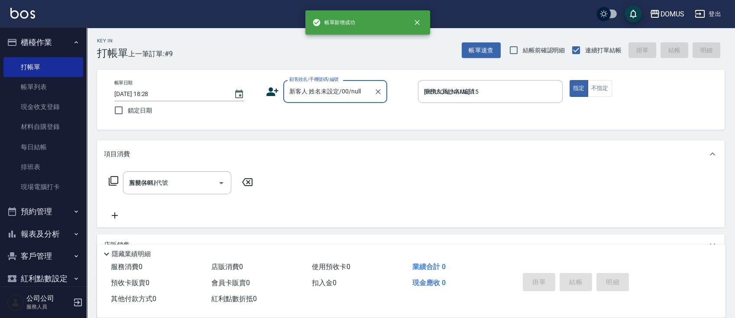
type input "0"
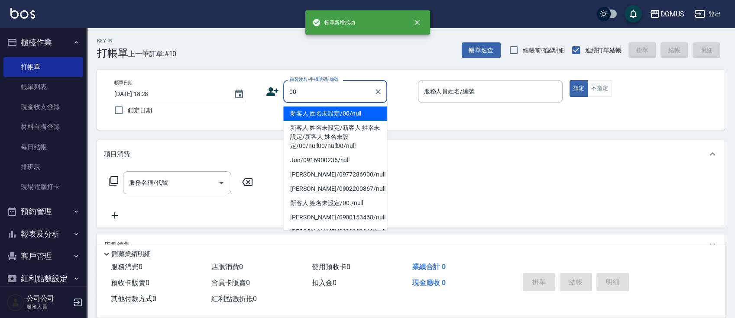
type input "新客人 姓名未設定/00/null"
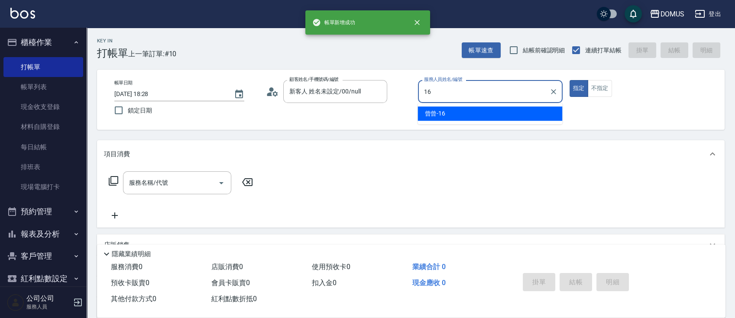
type input "曾曾-16"
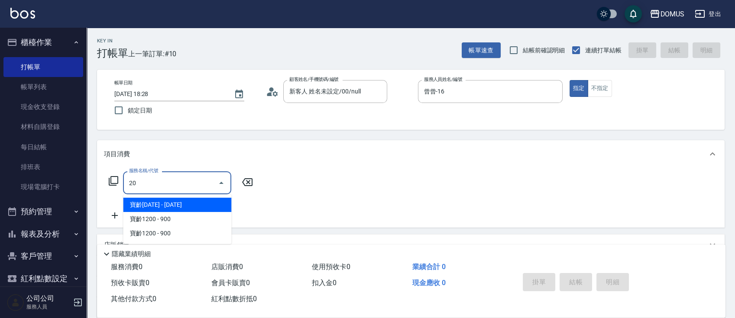
type input "201"
type input "20"
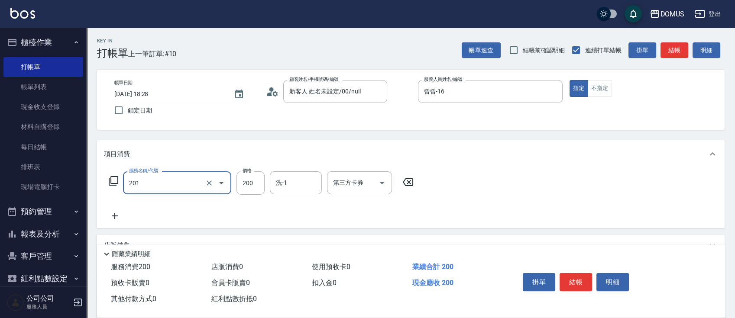
type input "洗髮(201)"
type input "0"
type input "30"
type input "300"
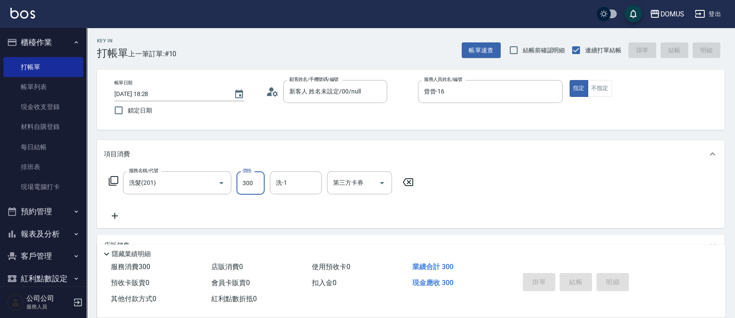
type input "[DATE] 18:29"
type input "0"
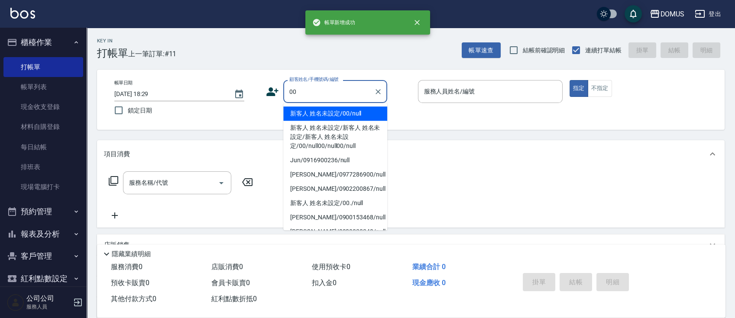
type input "新客人 姓名未設定/00/null"
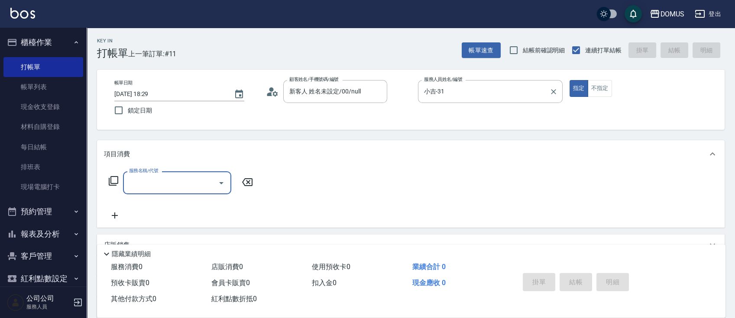
click at [445, 81] on label "服務人員姓名/編號" at bounding box center [443, 79] width 38 height 6
click at [445, 84] on input "小吉-31" at bounding box center [484, 91] width 124 height 15
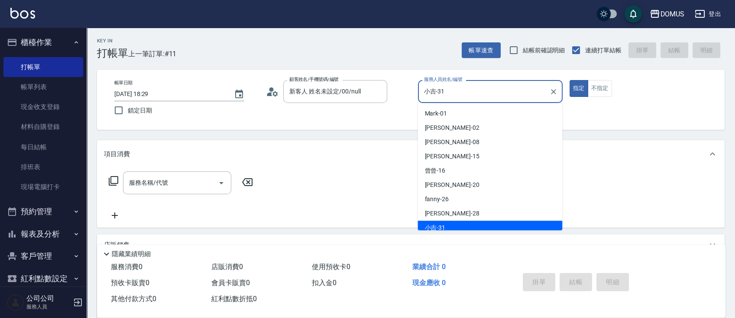
click at [447, 92] on input "小吉-31" at bounding box center [484, 91] width 124 height 15
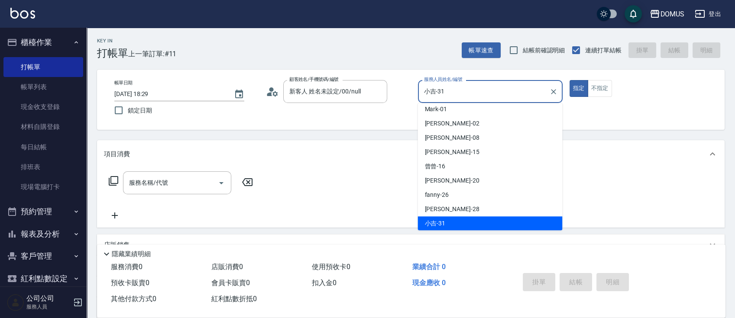
click at [447, 92] on input "小吉-31" at bounding box center [484, 91] width 124 height 15
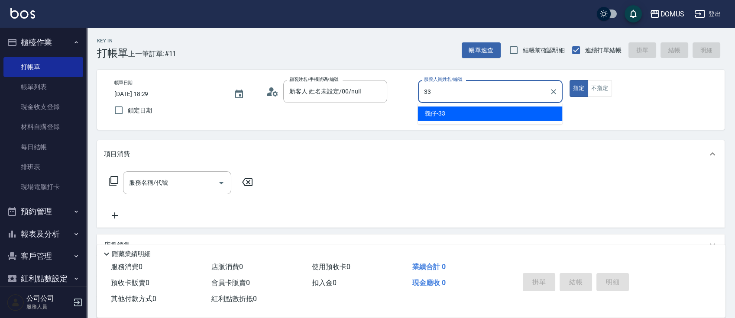
type input "義仔-33"
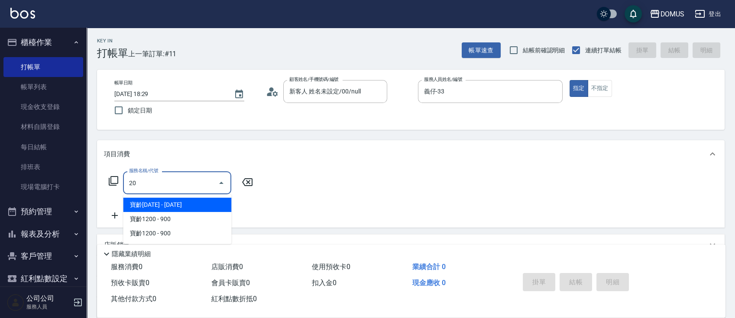
type input "201"
type input "20"
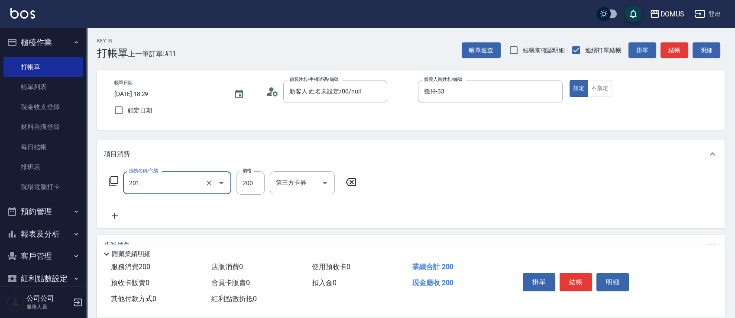
type input "洗髮(201)"
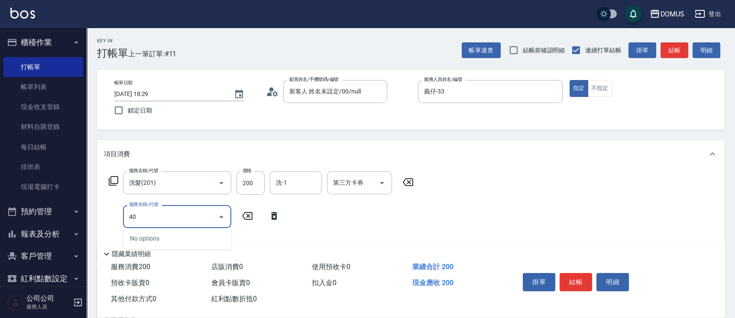
type input "401"
type input "40"
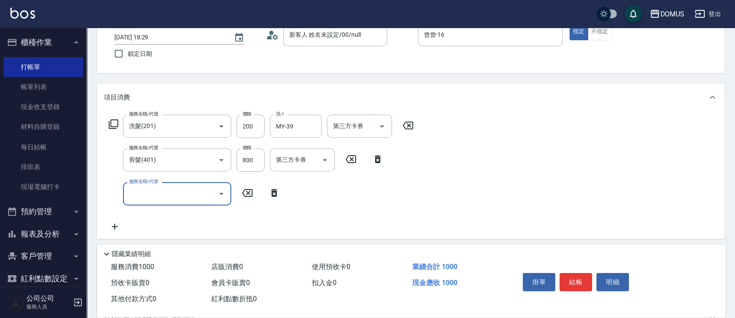
scroll to position [75, 0]
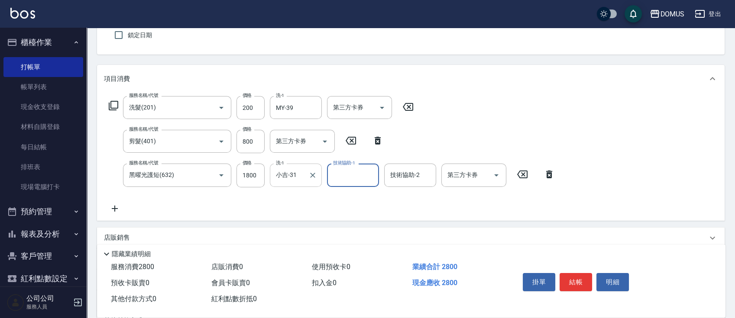
click at [292, 181] on input "小吉-31" at bounding box center [289, 175] width 31 height 15
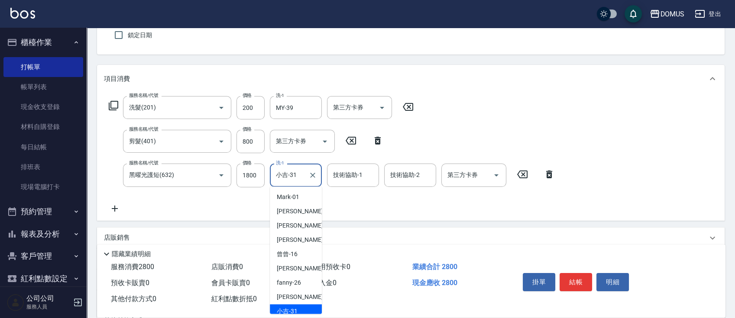
scroll to position [4, 0]
click at [294, 179] on input "小吉-31" at bounding box center [289, 175] width 31 height 15
click at [295, 179] on input "小吉-31" at bounding box center [289, 175] width 31 height 15
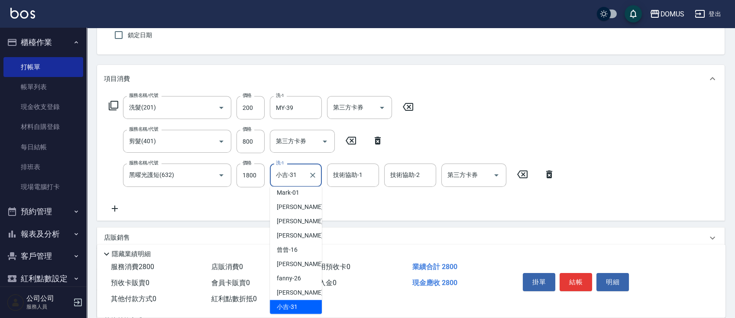
click at [295, 179] on input "小吉-31" at bounding box center [289, 175] width 31 height 15
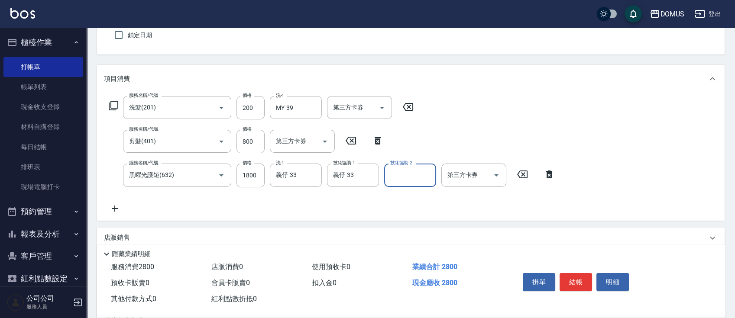
click at [246, 99] on label "價格" at bounding box center [247, 95] width 9 height 6
click at [246, 99] on input "200" at bounding box center [250, 107] width 28 height 23
click at [249, 106] on input "200" at bounding box center [250, 107] width 28 height 23
click at [251, 141] on input "800" at bounding box center [250, 141] width 28 height 23
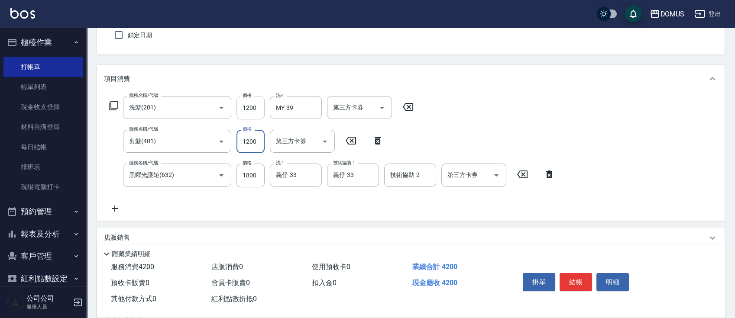
click at [252, 111] on input "1200" at bounding box center [250, 107] width 28 height 23
click at [218, 121] on div "服務名稱/代號 洗髮(201) 服務名稱/代號 價格 300 價格 洗-1 MY-39 洗-1 第三方卡券 第三方卡券 服務名稱/代號 剪髮(401) 服務名…" at bounding box center [332, 154] width 456 height 117
click at [259, 142] on input "1200" at bounding box center [250, 141] width 28 height 23
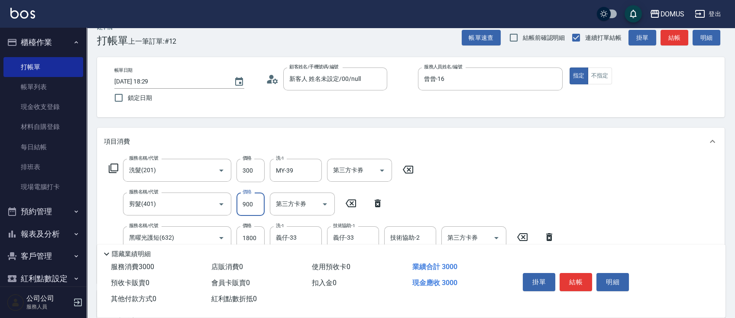
scroll to position [0, 0]
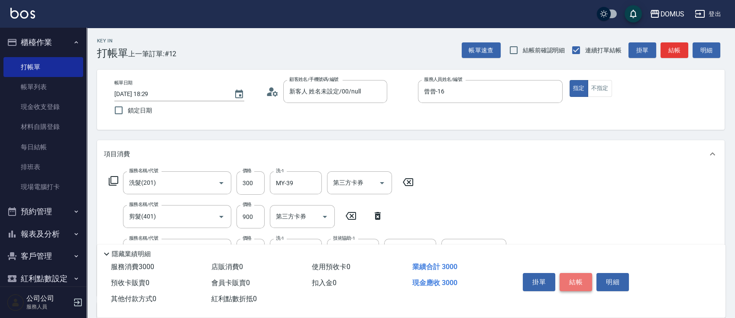
click at [579, 285] on button "結帳" at bounding box center [576, 282] width 32 height 18
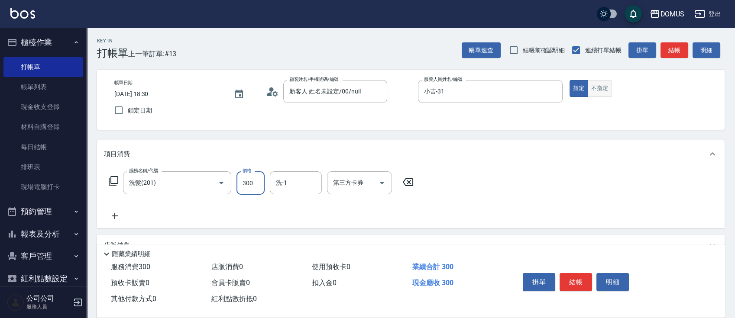
click at [601, 90] on button "不指定" at bounding box center [600, 88] width 24 height 17
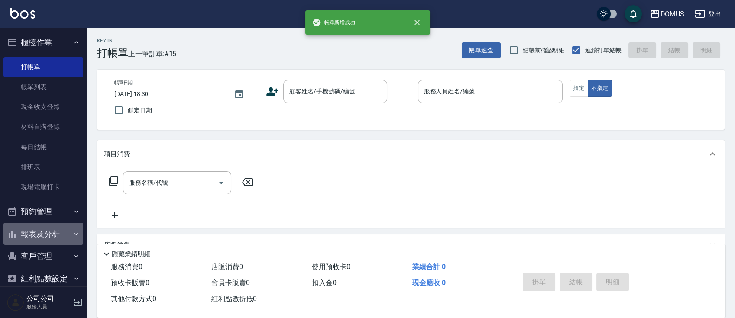
click at [67, 231] on button "報表及分析" at bounding box center [43, 234] width 80 height 23
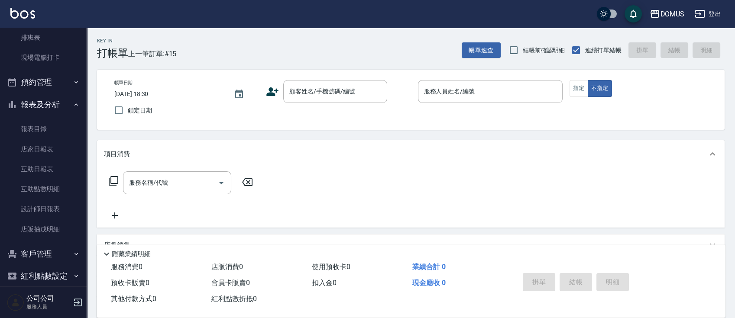
scroll to position [140, 0]
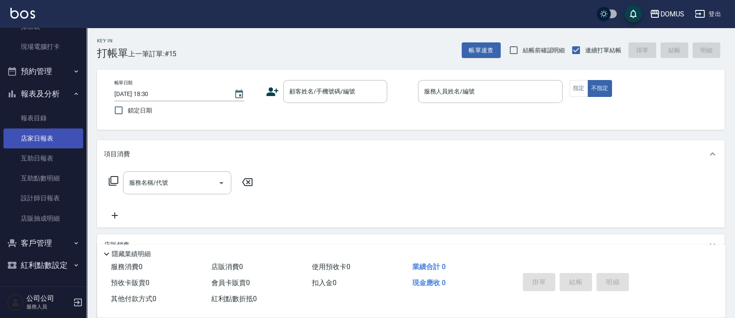
click at [66, 140] on link "店家日報表" at bounding box center [43, 139] width 80 height 20
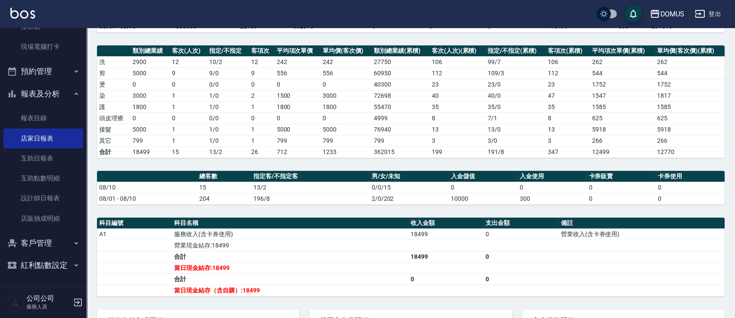
scroll to position [108, 0]
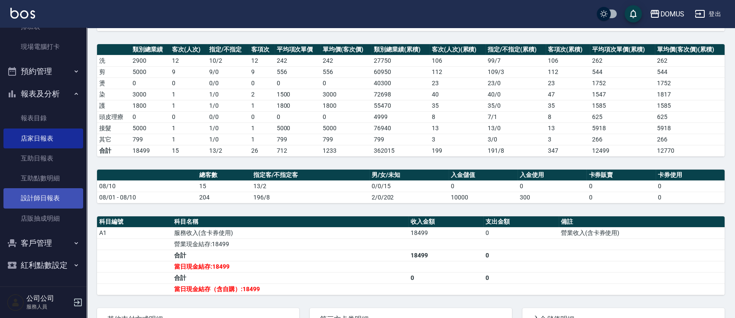
click at [56, 196] on link "設計師日報表" at bounding box center [43, 198] width 80 height 20
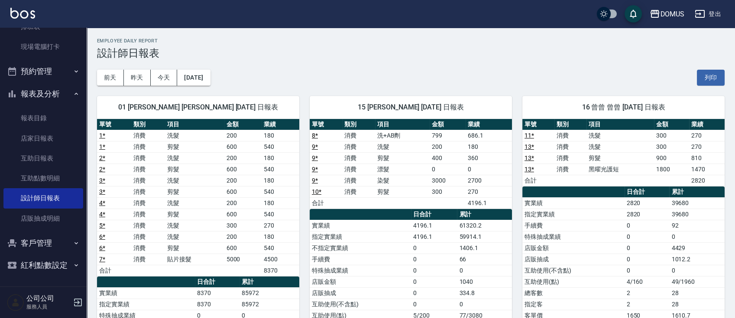
click at [449, 183] on td "3000" at bounding box center [448, 180] width 36 height 11
click at [452, 141] on td "200" at bounding box center [448, 146] width 36 height 11
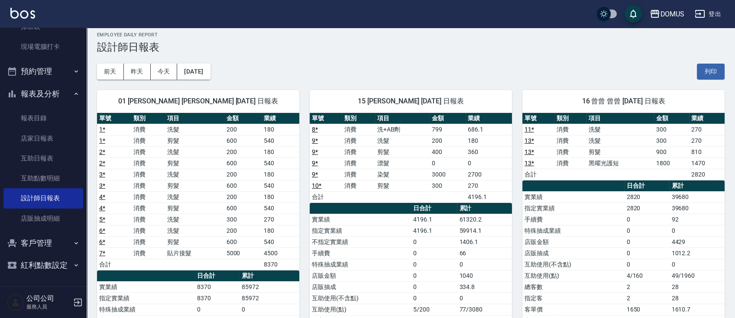
scroll to position [10, 0]
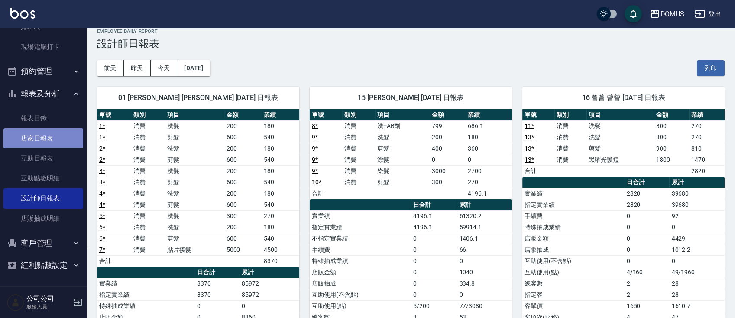
click at [63, 142] on link "店家日報表" at bounding box center [43, 139] width 80 height 20
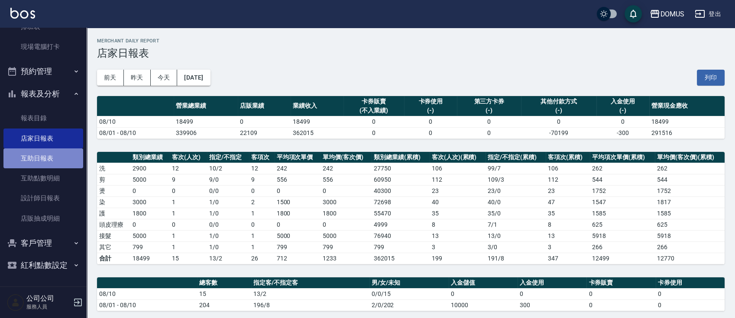
click at [49, 154] on link "互助日報表" at bounding box center [43, 159] width 80 height 20
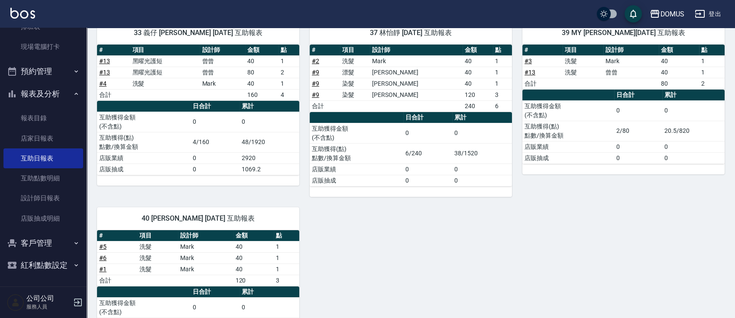
scroll to position [99, 0]
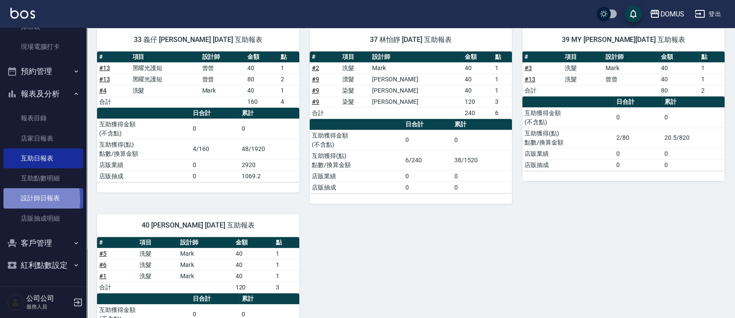
click at [15, 199] on link "設計師日報表" at bounding box center [43, 198] width 80 height 20
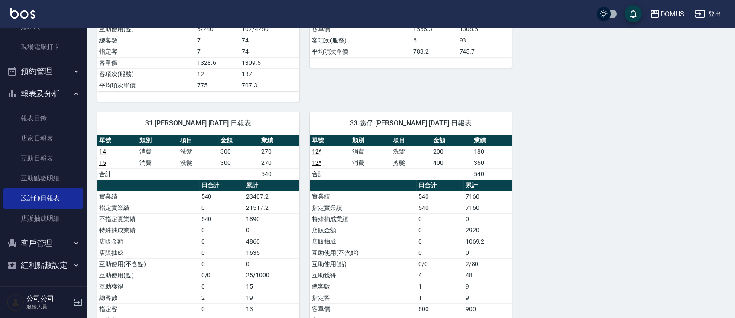
scroll to position [392, 0]
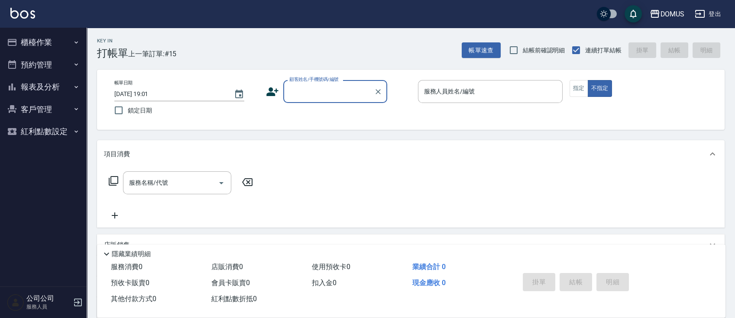
click at [49, 49] on button "櫃檯作業" at bounding box center [43, 42] width 80 height 23
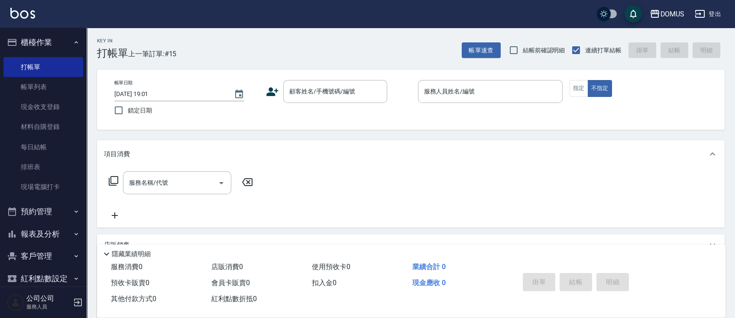
click at [59, 239] on button "報表及分析" at bounding box center [43, 234] width 80 height 23
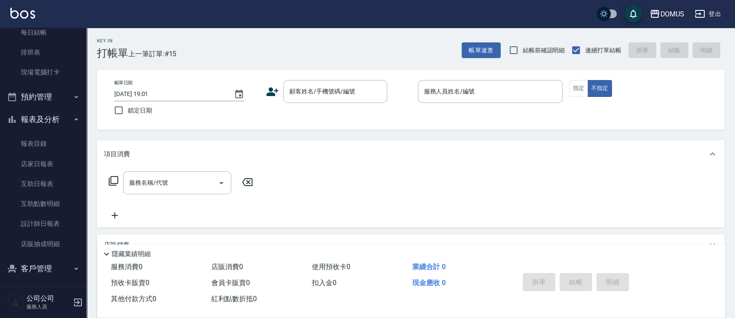
scroll to position [138, 0]
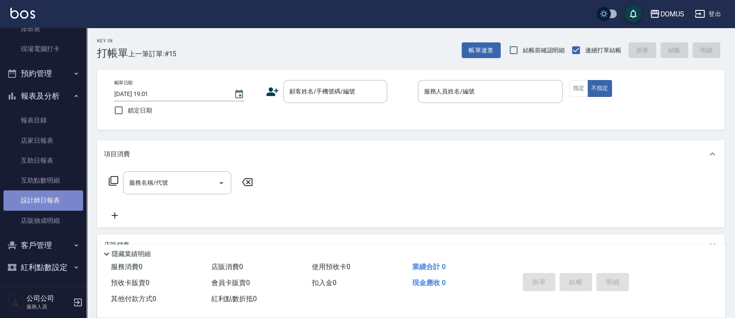
click at [62, 197] on link "設計師日報表" at bounding box center [43, 201] width 80 height 20
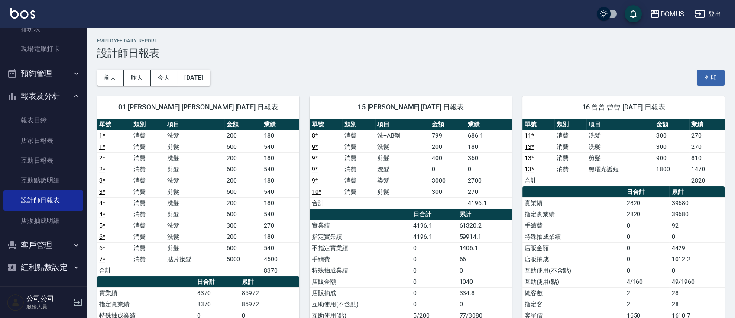
click at [315, 195] on td "10 *" at bounding box center [326, 191] width 32 height 11
click at [314, 188] on link "10 *" at bounding box center [317, 191] width 10 height 7
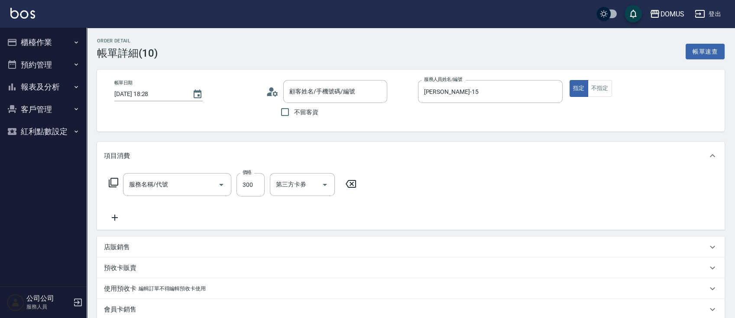
type input "[DATE] 18:28"
type input "[PERSON_NAME]-15"
type input "30"
type input "剪髮(401)"
type input "新客人 姓名未設定/00/null"
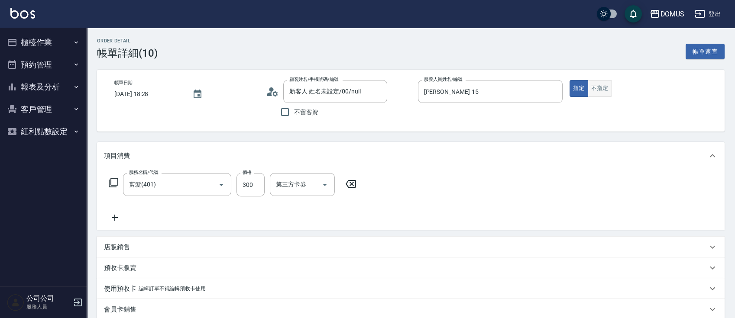
click at [599, 84] on button "不指定" at bounding box center [600, 88] width 24 height 17
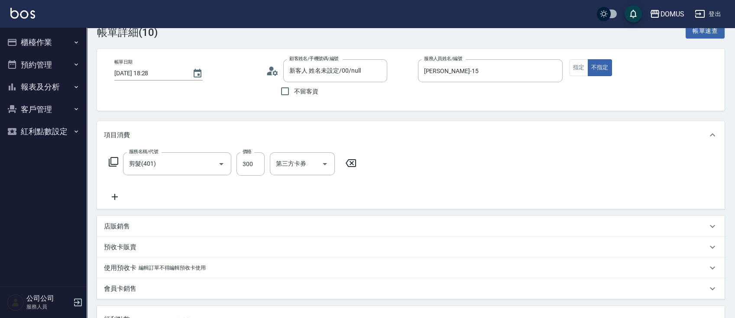
scroll to position [222, 0]
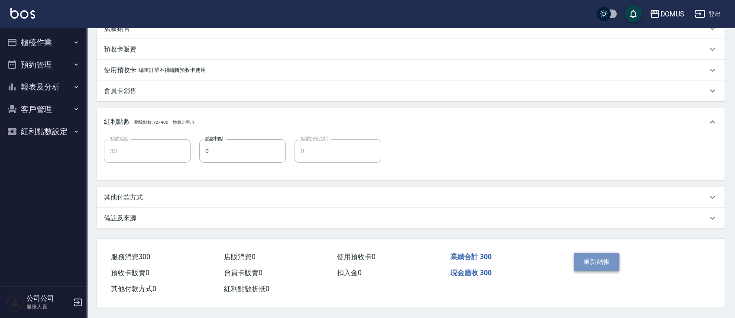
click at [598, 256] on button "重新結帳" at bounding box center [597, 262] width 46 height 18
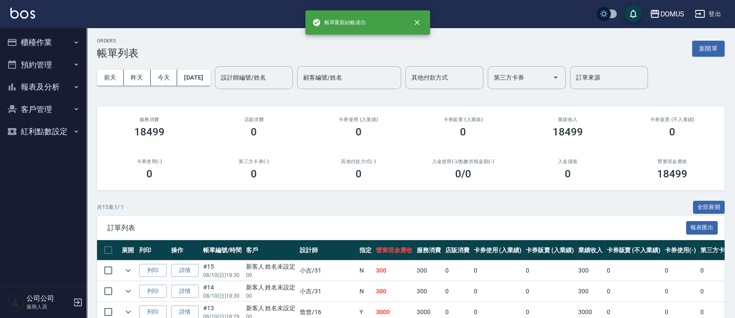
click at [28, 39] on button "櫃檯作業" at bounding box center [43, 42] width 80 height 23
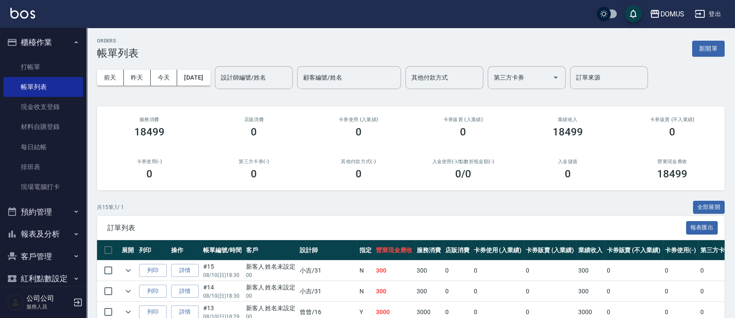
click at [49, 54] on ul "打帳單 帳單列表 現金收支登錄 材料自購登錄 每日結帳 排班表 現場電腦打卡" at bounding box center [43, 127] width 80 height 147
click at [53, 64] on link "打帳單" at bounding box center [43, 67] width 80 height 20
